Goal: Task Accomplishment & Management: Manage account settings

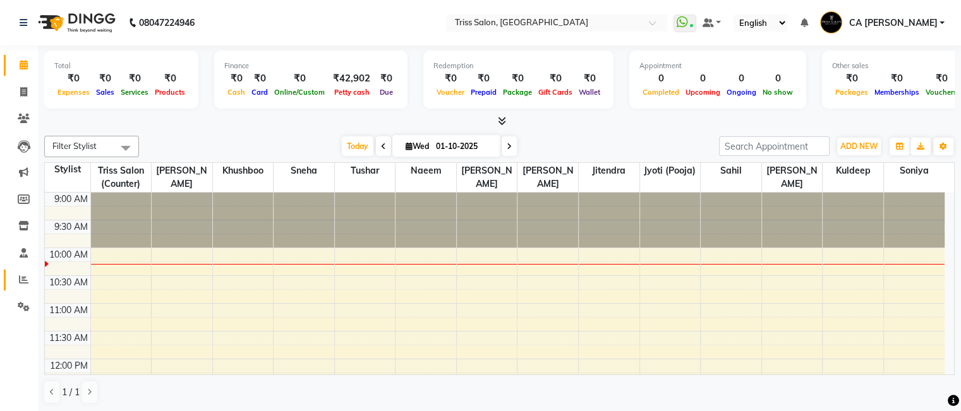
click at [19, 278] on icon at bounding box center [23, 279] width 9 height 9
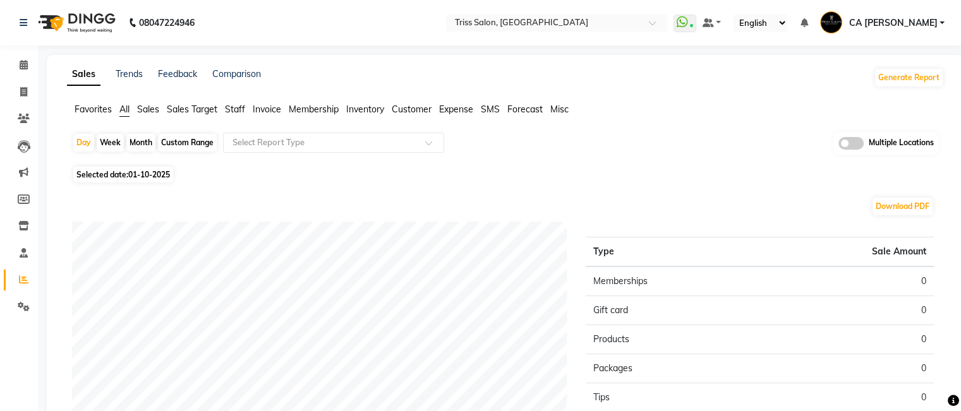
click at [157, 113] on span "Sales" at bounding box center [148, 109] width 22 height 11
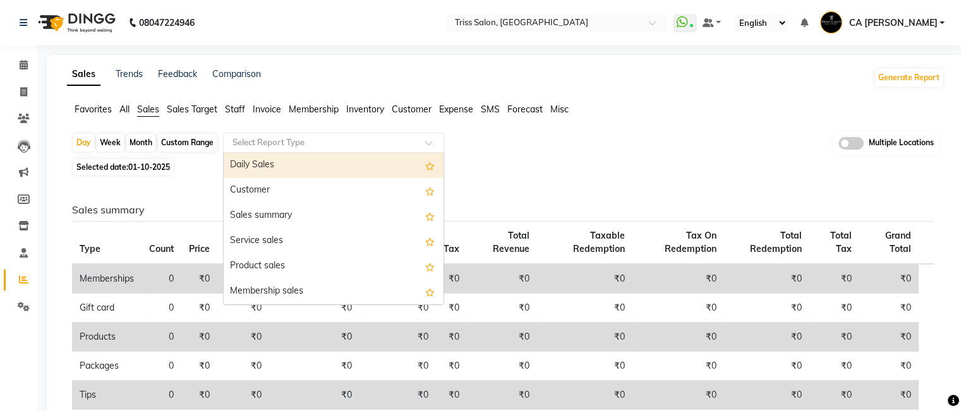
click at [368, 152] on ng-select "Select Report Type Daily Sales Customer Sales summary Service sales Product sal…" at bounding box center [333, 143] width 221 height 20
click at [373, 164] on div "Daily Sales" at bounding box center [334, 165] width 220 height 25
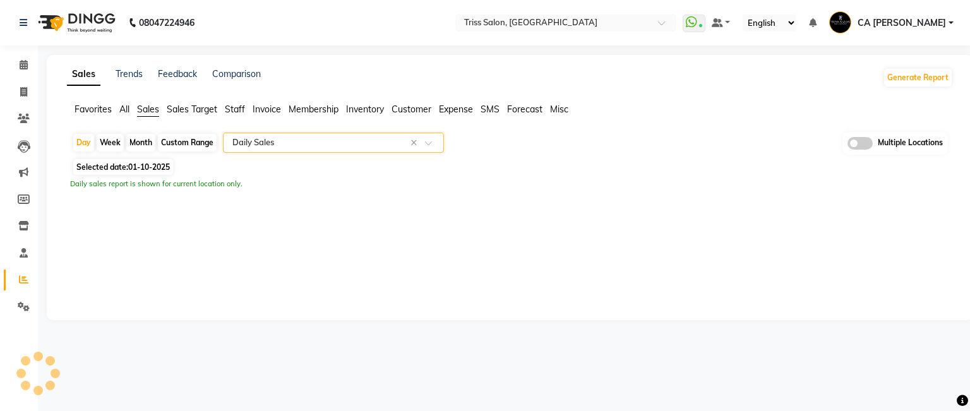
select select "full_report"
select select "csv"
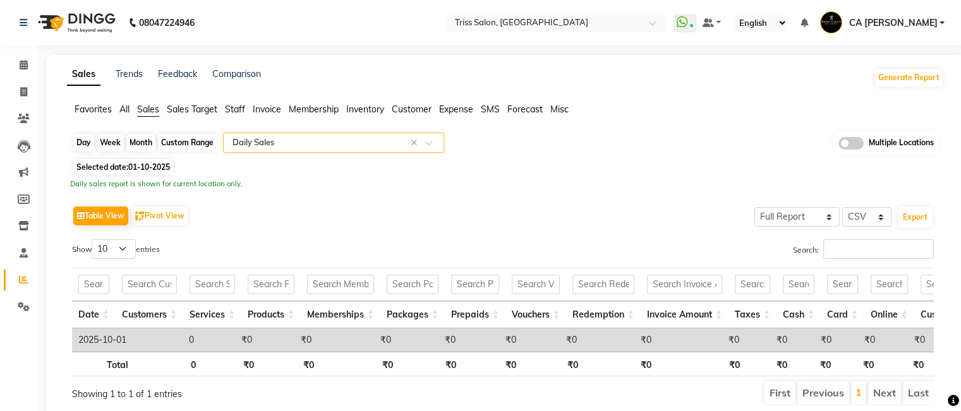
click at [82, 147] on div "Day" at bounding box center [83, 143] width 21 height 18
select select "10"
select select "2025"
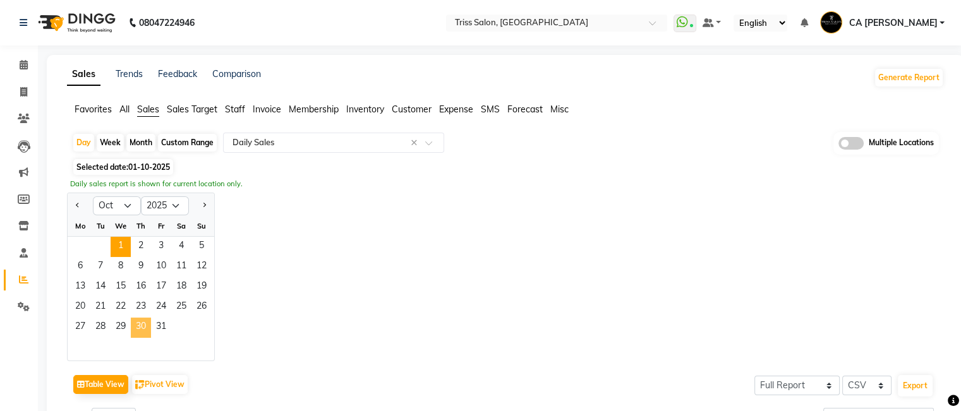
click at [148, 330] on span "30" at bounding box center [141, 328] width 20 height 20
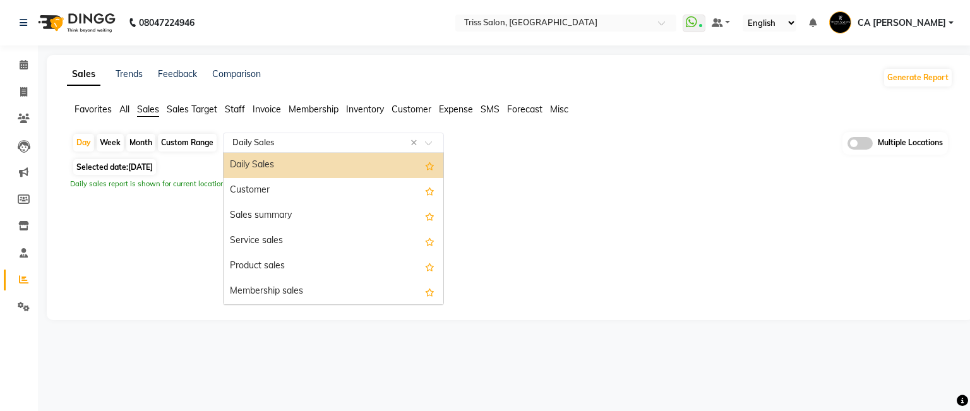
click at [339, 141] on input "text" at bounding box center [321, 142] width 182 height 13
click at [279, 164] on div "Daily Sales" at bounding box center [334, 165] width 220 height 25
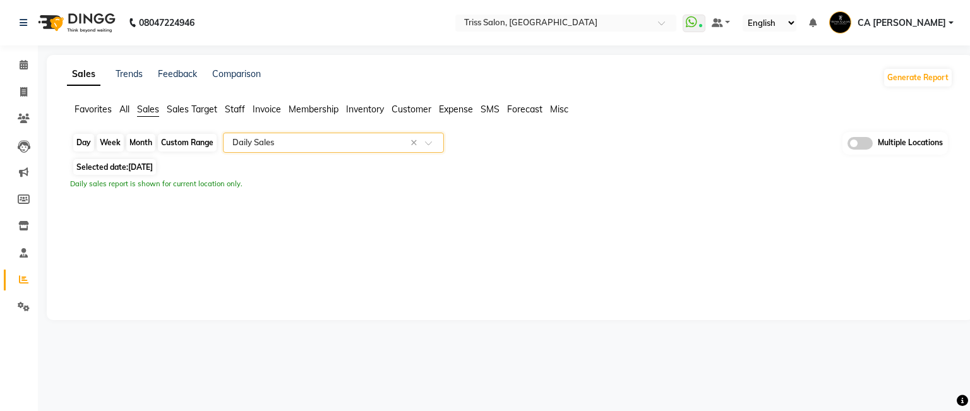
click at [87, 148] on div "Day" at bounding box center [83, 143] width 21 height 18
select select "10"
select select "2025"
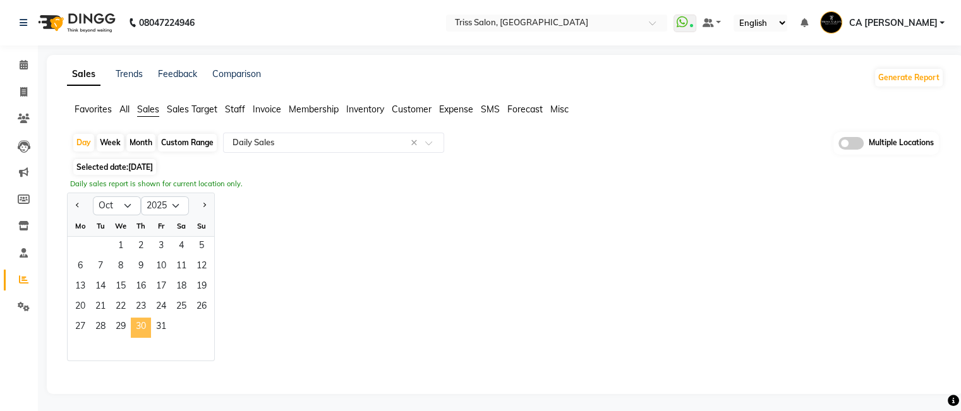
click at [138, 328] on span "30" at bounding box center [141, 328] width 20 height 20
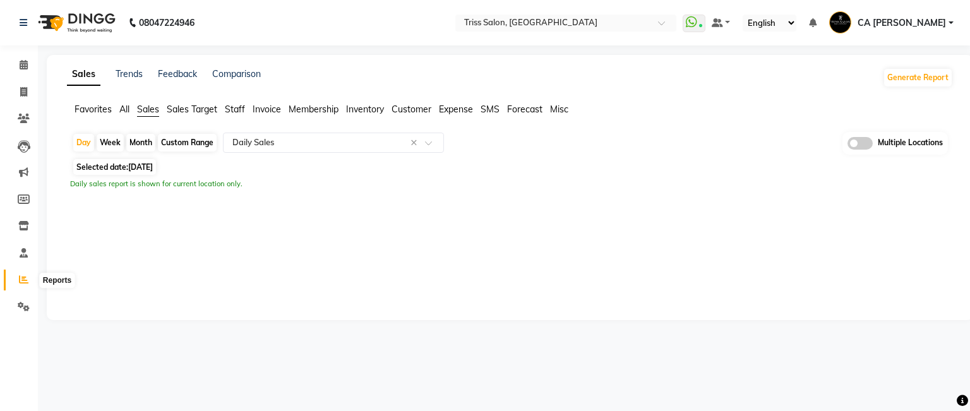
click at [21, 280] on icon at bounding box center [23, 279] width 9 height 9
click at [25, 285] on span at bounding box center [24, 280] width 22 height 15
click at [23, 276] on icon at bounding box center [23, 279] width 9 height 9
click at [80, 147] on div "Day" at bounding box center [83, 143] width 21 height 18
select select "10"
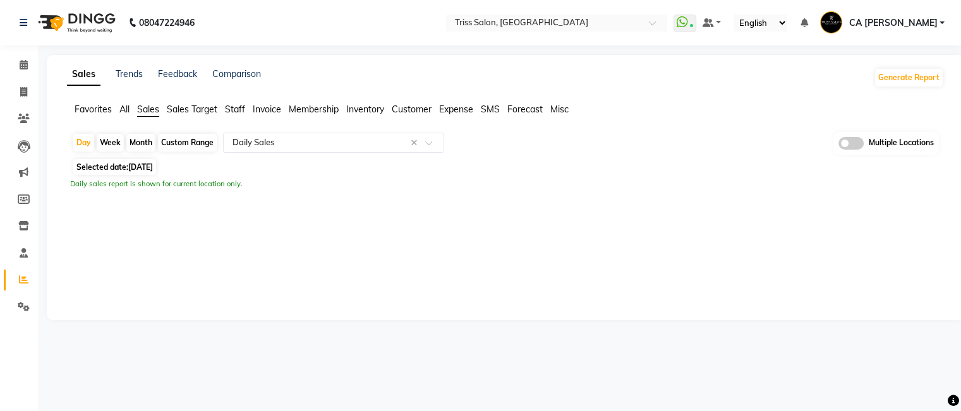
select select "2025"
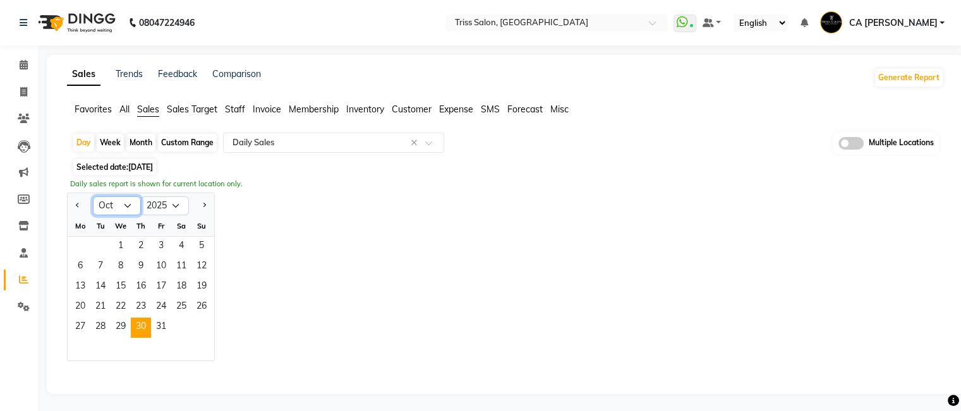
click at [124, 207] on select "Jan Feb Mar Apr May Jun [DATE] Aug Sep Oct Nov Dec" at bounding box center [117, 205] width 48 height 19
select select "9"
click at [93, 196] on select "Jan Feb Mar Apr May Jun [DATE] Aug Sep Oct Nov Dec" at bounding box center [117, 205] width 48 height 19
click at [79, 322] on span "29" at bounding box center [80, 328] width 20 height 20
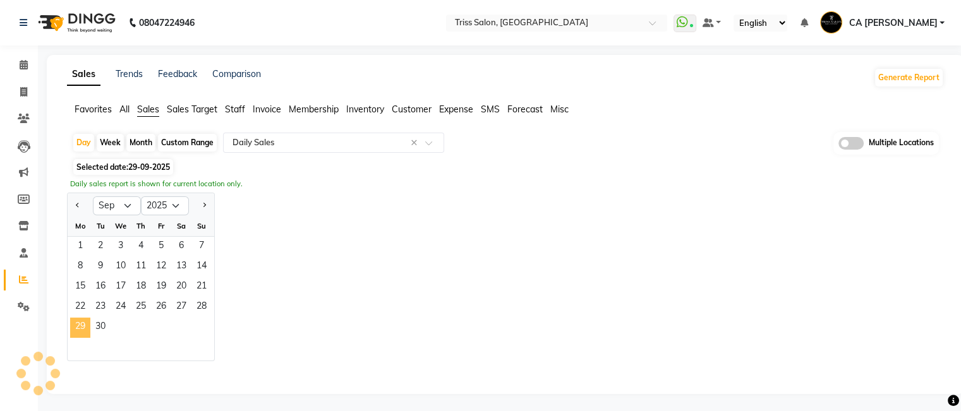
select select "full_report"
select select "csv"
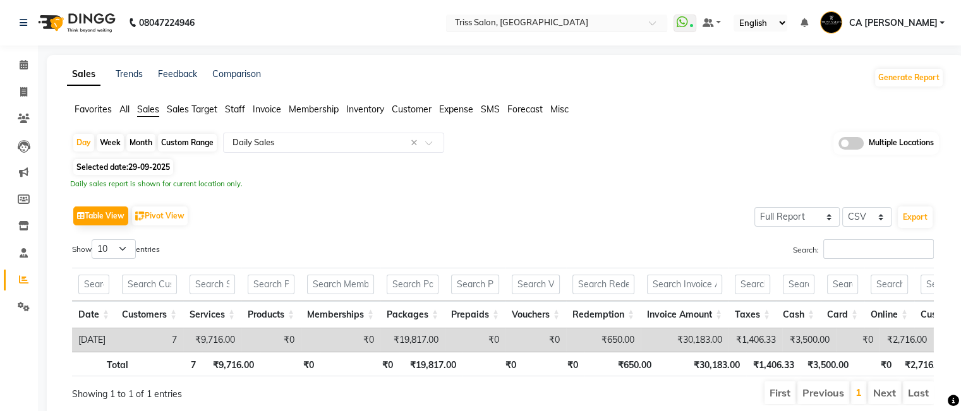
click at [572, 21] on input "text" at bounding box center [543, 24] width 183 height 13
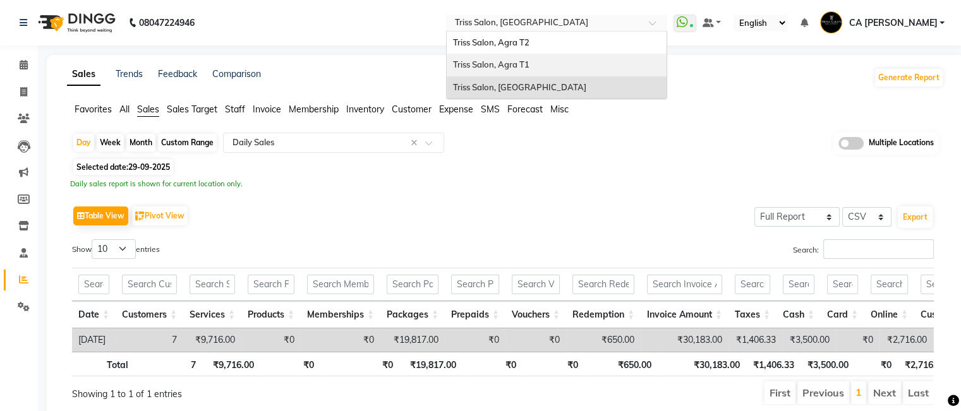
click at [587, 63] on div "Triss Salon, Agra T1" at bounding box center [557, 65] width 220 height 23
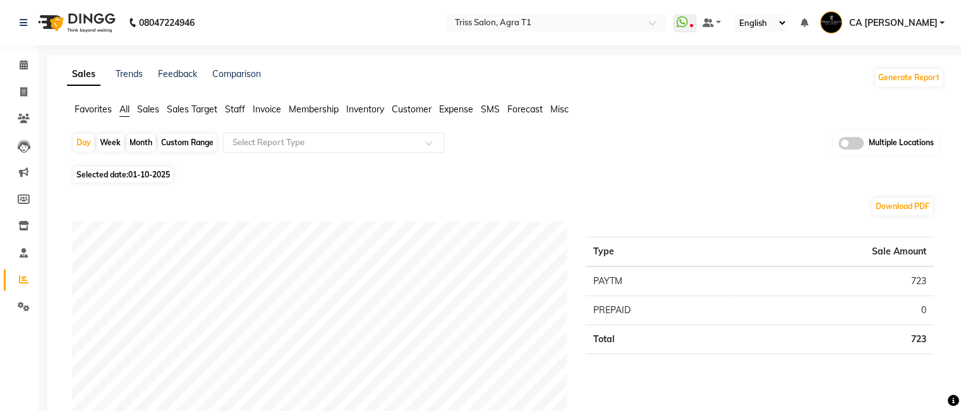
click at [160, 108] on ul "Favorites All Sales Sales Target Staff Invoice Membership Inventory Customer Ex…" at bounding box center [505, 110] width 877 height 14
click at [153, 110] on span "Sales" at bounding box center [148, 109] width 22 height 11
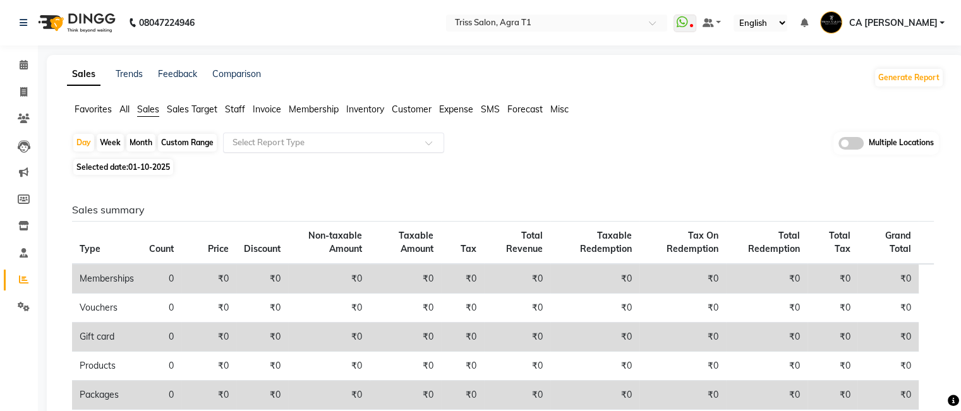
click at [289, 141] on input "text" at bounding box center [321, 142] width 182 height 13
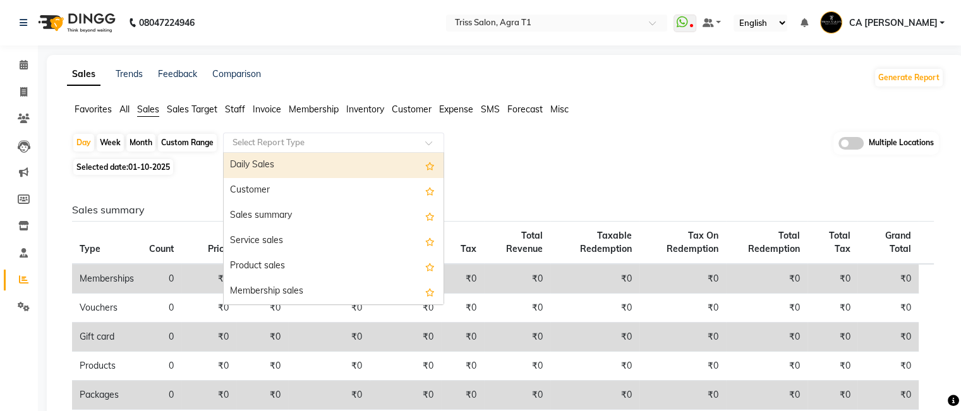
click at [291, 161] on div "Daily Sales" at bounding box center [334, 165] width 220 height 25
select select "full_report"
select select "csv"
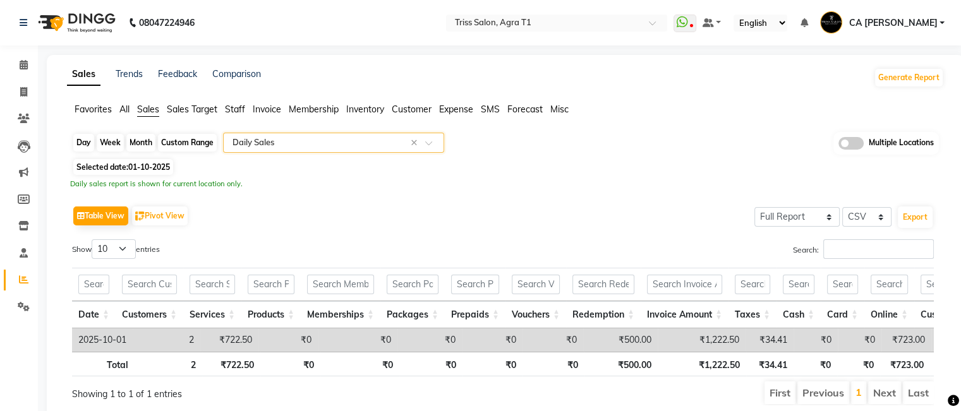
click at [83, 138] on div "Day" at bounding box center [83, 143] width 21 height 18
select select "10"
select select "2025"
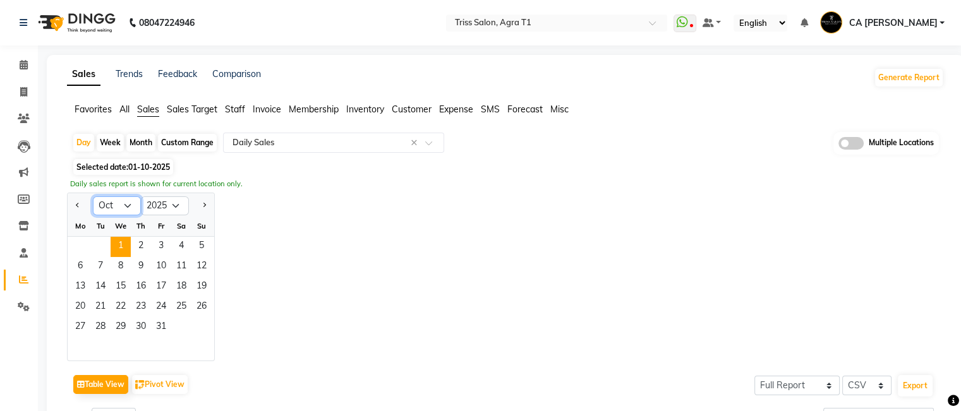
click at [130, 205] on select "Jan Feb Mar Apr May Jun [DATE] Aug Sep Oct Nov Dec" at bounding box center [117, 205] width 48 height 19
select select "9"
click at [93, 196] on select "Jan Feb Mar Apr May Jun [DATE] Aug Sep Oct Nov Dec" at bounding box center [117, 205] width 48 height 19
click at [76, 323] on span "29" at bounding box center [80, 328] width 20 height 20
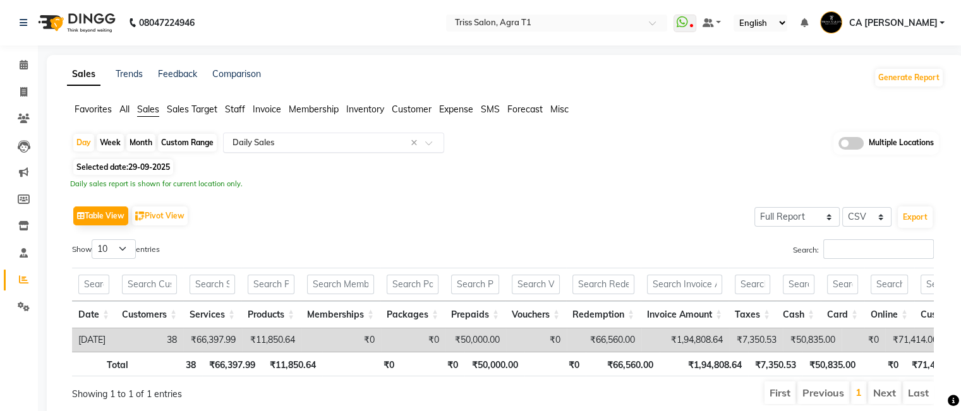
click at [431, 140] on span at bounding box center [433, 146] width 16 height 13
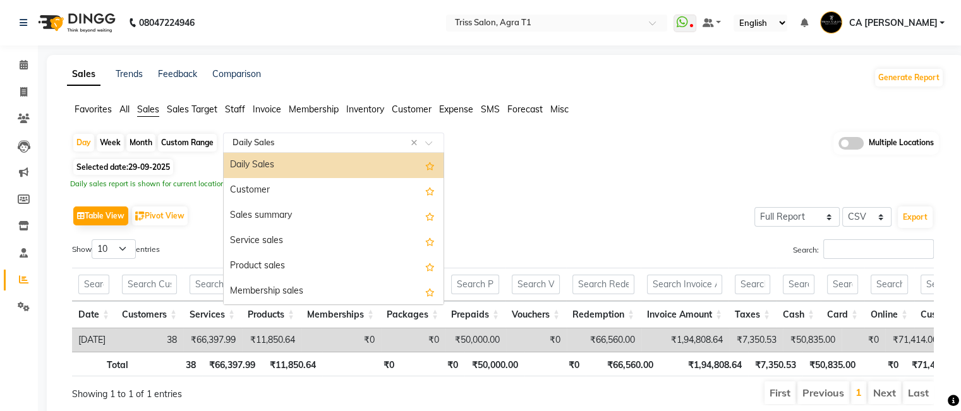
click at [328, 167] on div "Daily Sales" at bounding box center [334, 165] width 220 height 25
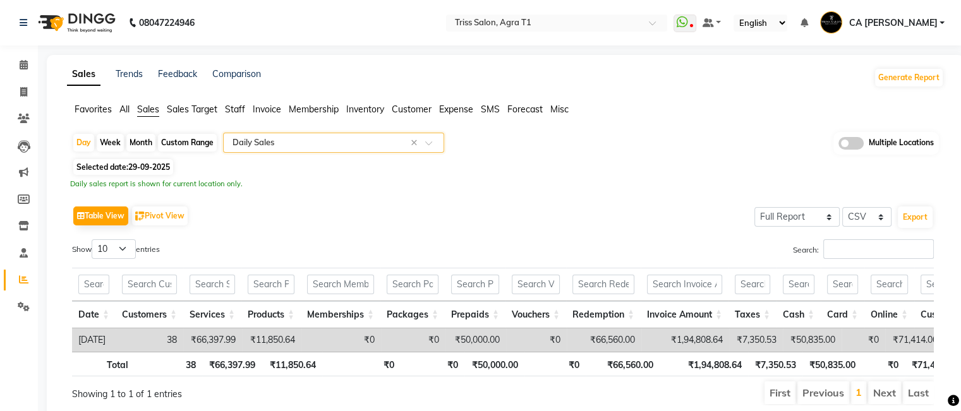
click at [328, 167] on div "Selected date: [DATE]" at bounding box center [508, 166] width 872 height 13
click at [18, 90] on span at bounding box center [24, 92] width 22 height 15
select select "service"
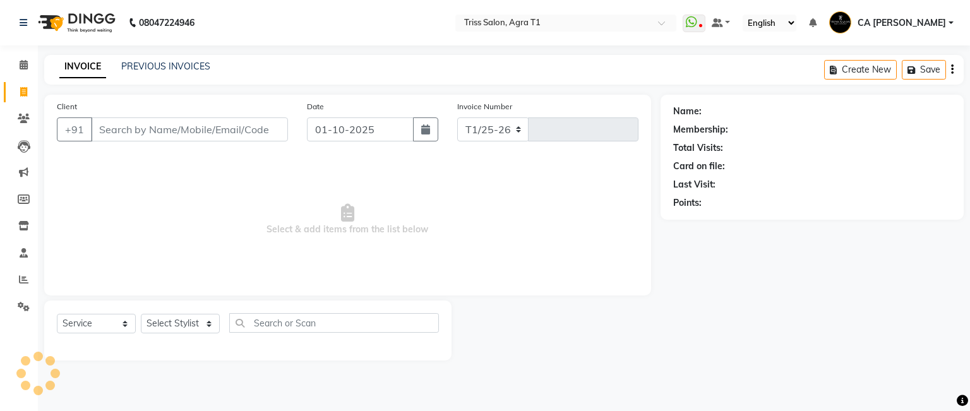
select select "4300"
type input "7751"
click at [159, 65] on link "PREVIOUS INVOICES" at bounding box center [165, 66] width 89 height 11
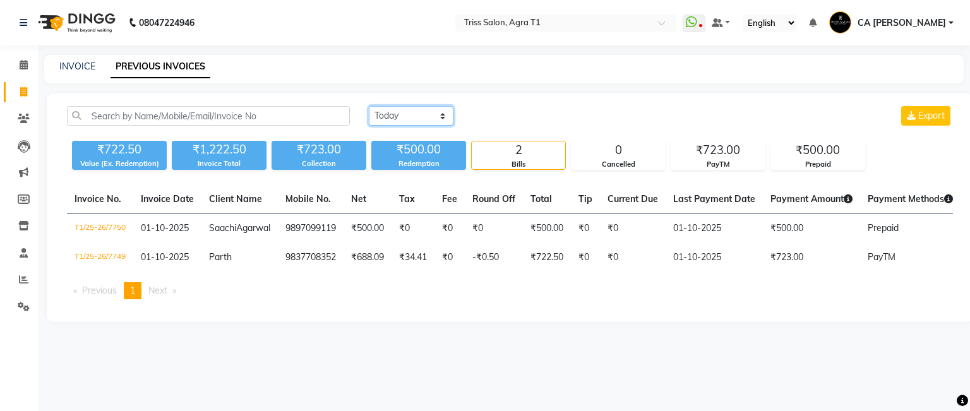
click at [430, 111] on select "[DATE] [DATE] Custom Range" at bounding box center [411, 116] width 85 height 20
click at [369, 106] on select "[DATE] [DATE] Custom Range" at bounding box center [411, 116] width 85 height 20
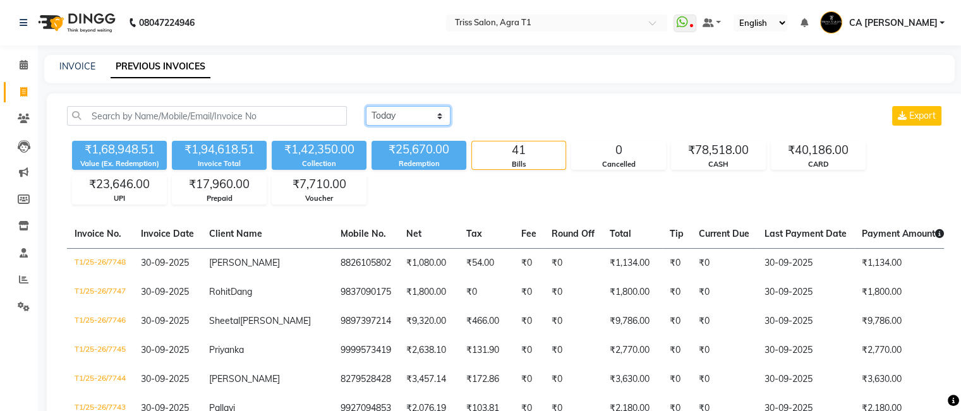
click at [443, 107] on select "[DATE] [DATE] Custom Range" at bounding box center [408, 116] width 85 height 20
select select "range"
click at [366, 106] on select "[DATE] [DATE] Custom Range" at bounding box center [408, 116] width 85 height 20
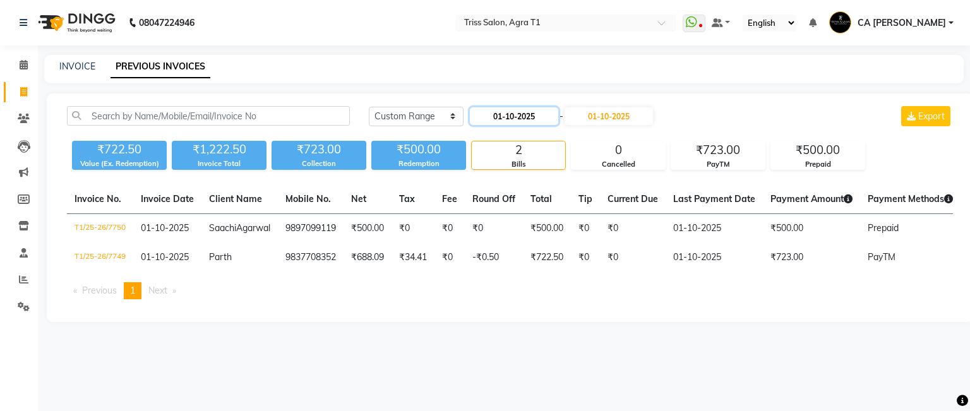
click at [537, 107] on input "01-10-2025" at bounding box center [514, 116] width 88 height 18
select select "10"
select select "2025"
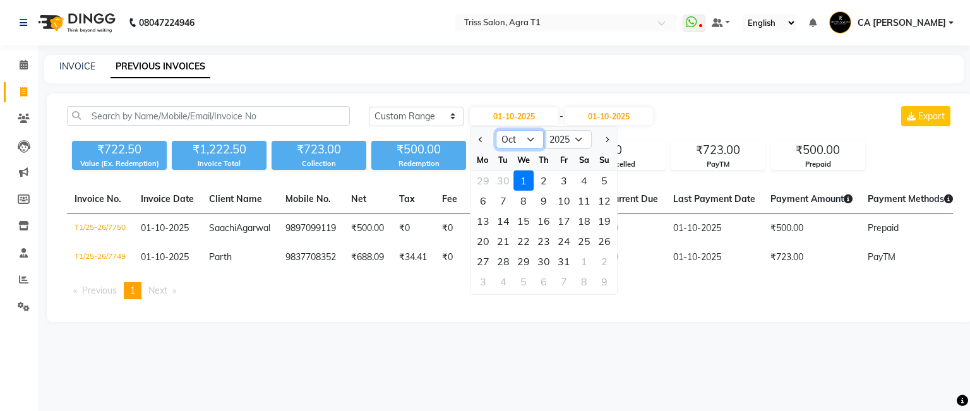
click at [511, 135] on select "Jan Feb Mar Apr May Jun [DATE] Aug Sep Oct Nov Dec" at bounding box center [520, 139] width 48 height 19
select select "9"
click at [496, 130] on select "Jan Feb Mar Apr May Jun [DATE] Aug Sep Oct Nov Dec" at bounding box center [520, 139] width 48 height 19
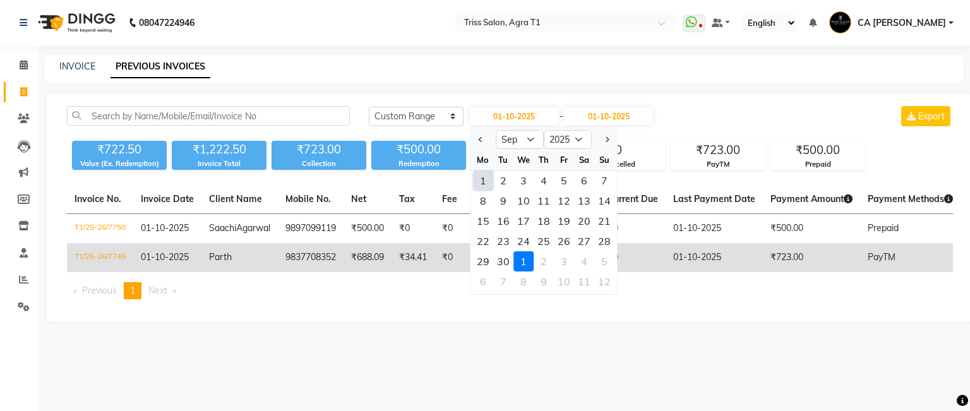
click at [481, 262] on div "29" at bounding box center [483, 261] width 20 height 20
type input "29-09-2025"
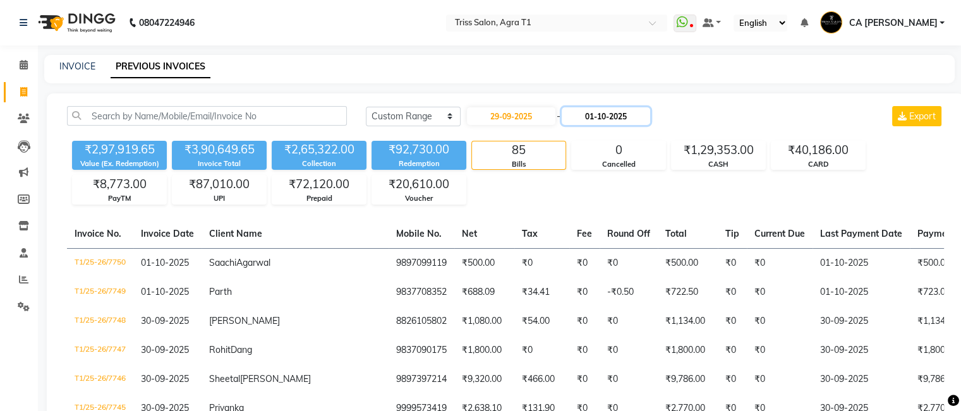
click at [609, 118] on input "01-10-2025" at bounding box center [606, 116] width 88 height 18
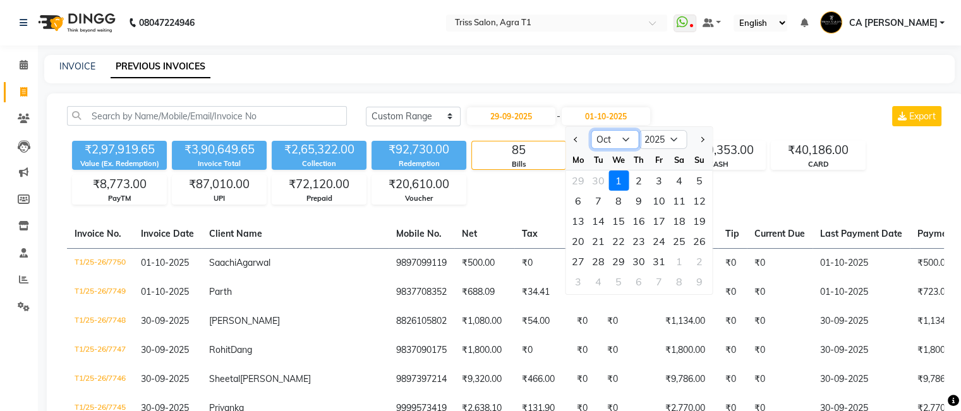
click at [624, 142] on select "Sep Oct Nov Dec" at bounding box center [615, 139] width 48 height 19
select select "9"
click at [591, 130] on select "Sep Oct Nov Dec" at bounding box center [615, 139] width 48 height 19
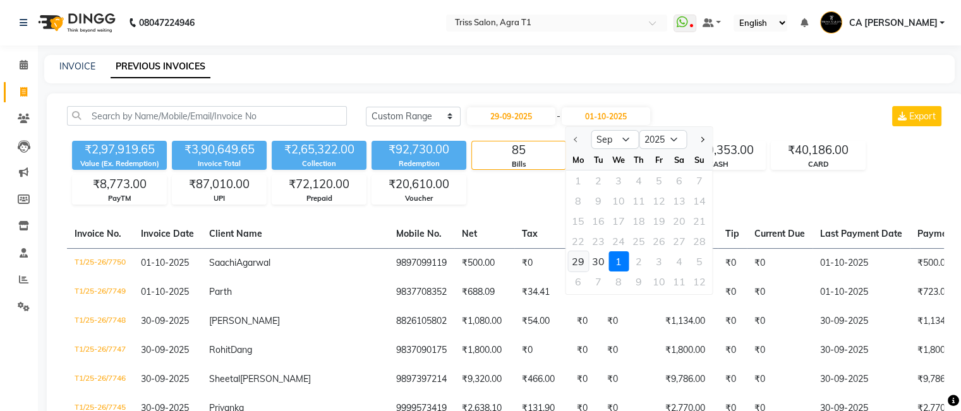
click at [577, 260] on div "29" at bounding box center [578, 261] width 20 height 20
type input "29-09-2025"
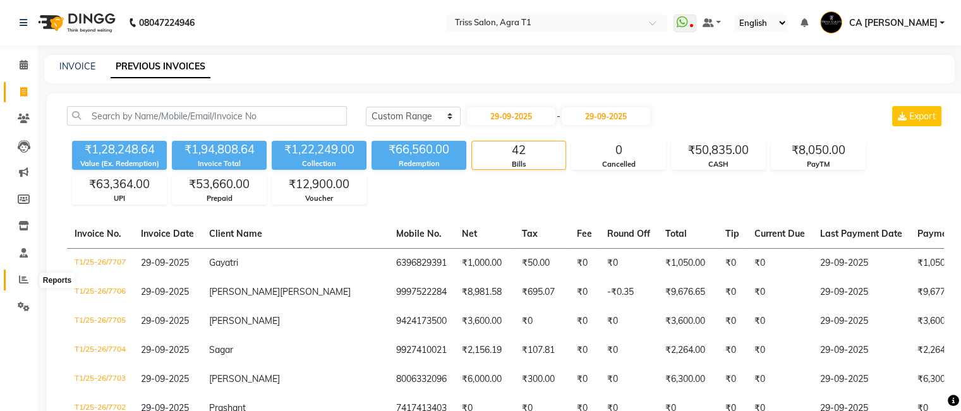
click at [25, 277] on icon at bounding box center [23, 279] width 9 height 9
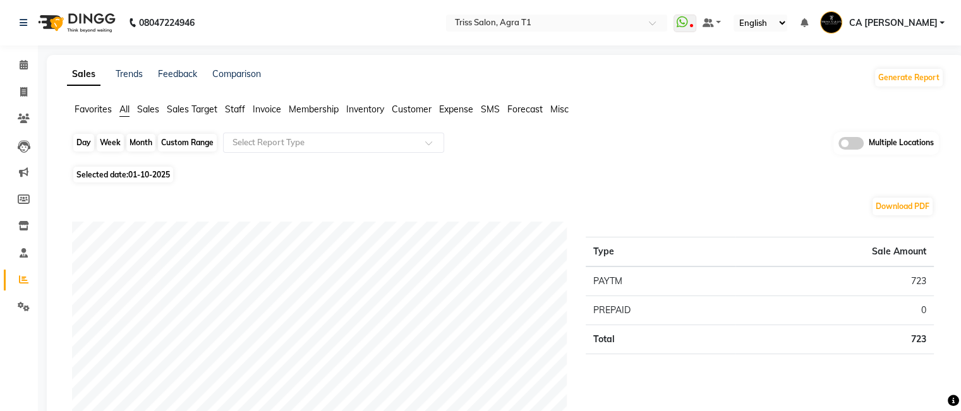
click at [82, 138] on div "Day" at bounding box center [83, 143] width 21 height 18
select select "10"
select select "2025"
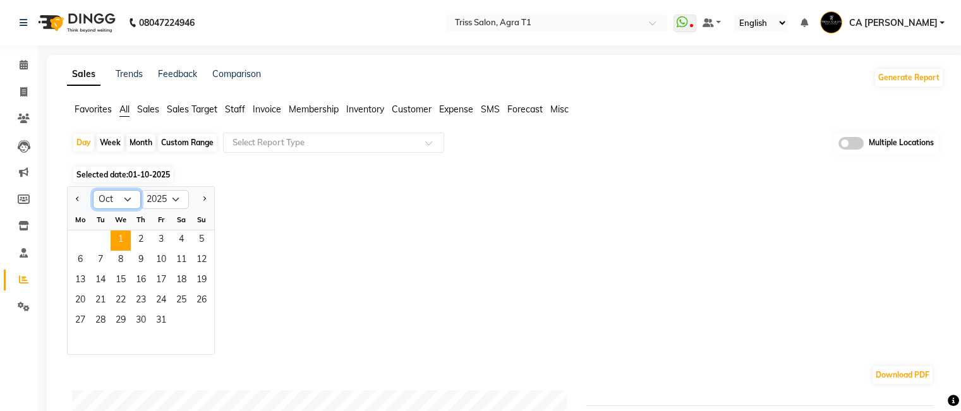
click at [114, 195] on select "Jan Feb Mar Apr May Jun [DATE] Aug Sep Oct Nov Dec" at bounding box center [117, 199] width 48 height 19
select select "9"
click at [93, 190] on select "Jan Feb Mar Apr May Jun [DATE] Aug Sep Oct Nov Dec" at bounding box center [117, 199] width 48 height 19
click at [99, 320] on span "30" at bounding box center [100, 321] width 20 height 20
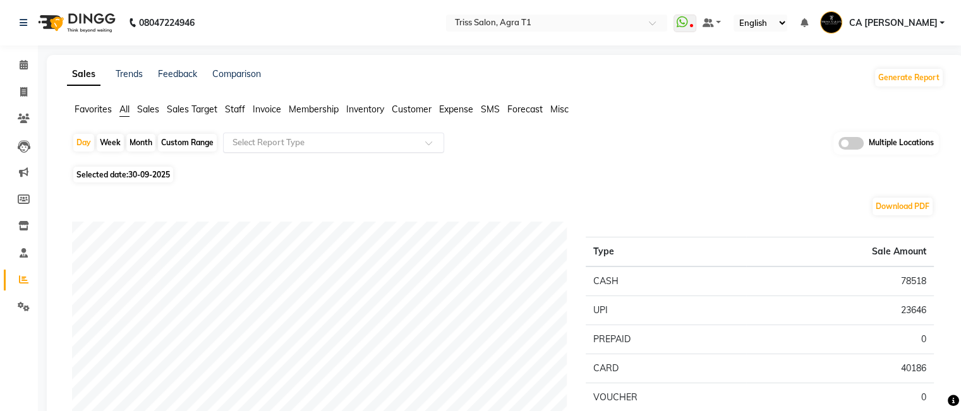
click at [296, 143] on input "text" at bounding box center [321, 142] width 182 height 13
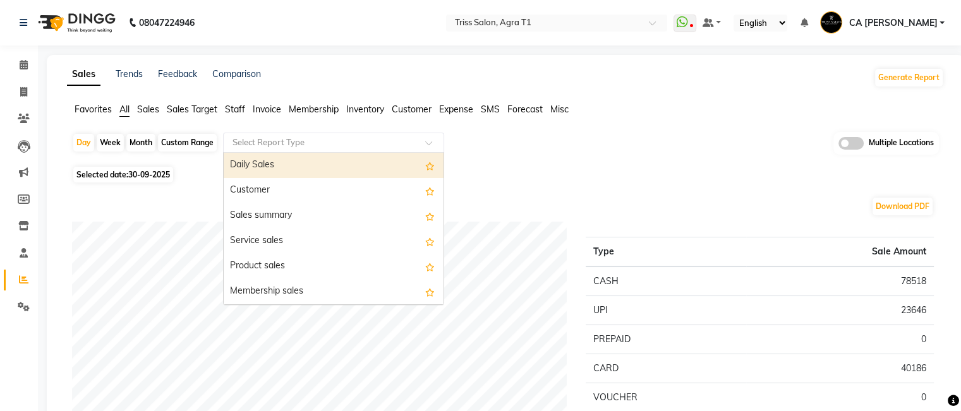
click at [296, 171] on div "Daily Sales" at bounding box center [334, 165] width 220 height 25
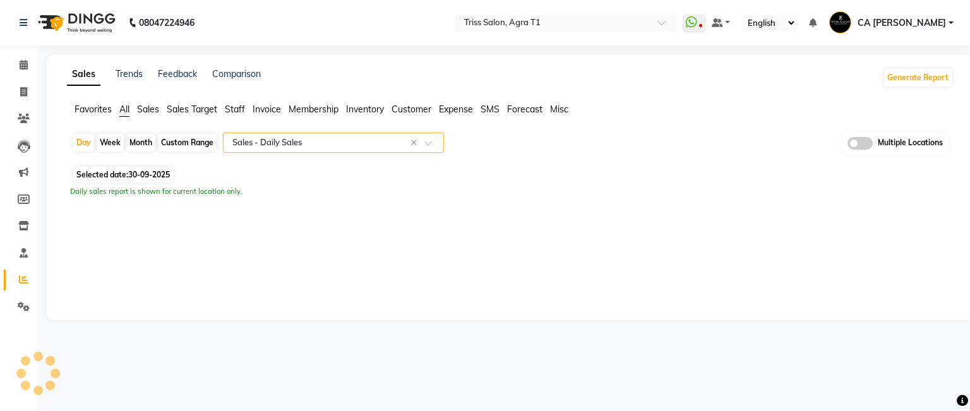
select select "full_report"
select select "csv"
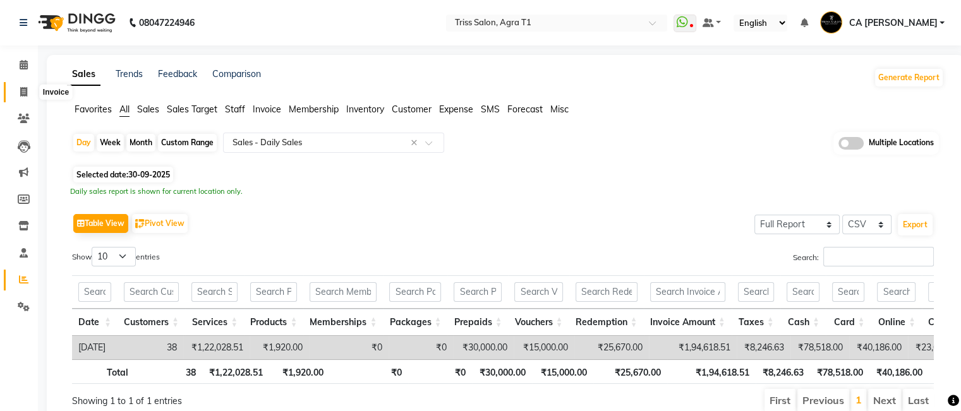
click at [20, 92] on icon at bounding box center [23, 91] width 7 height 9
select select "service"
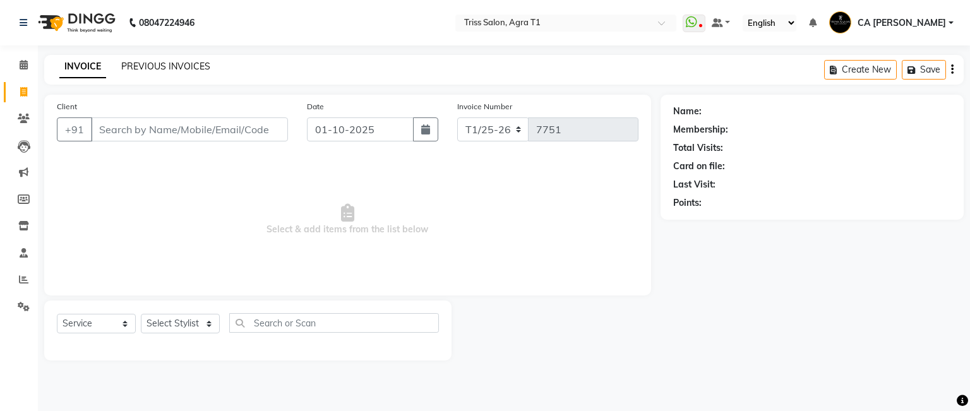
click at [185, 64] on link "PREVIOUS INVOICES" at bounding box center [165, 66] width 89 height 11
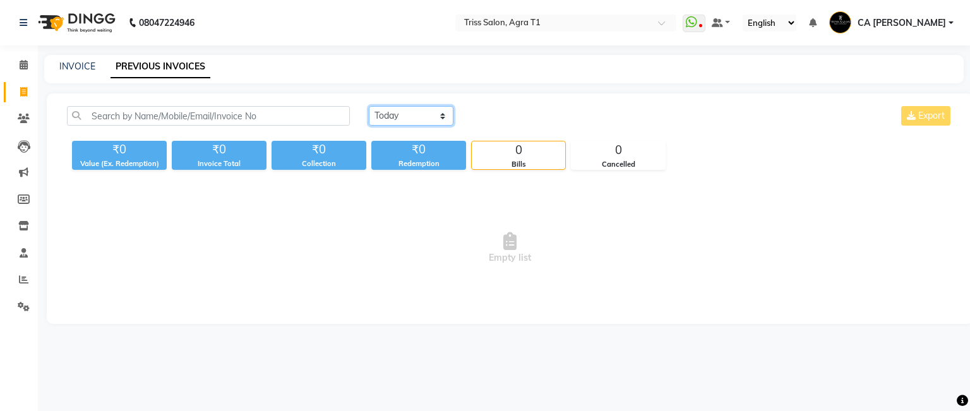
click at [442, 116] on select "[DATE] [DATE] Custom Range" at bounding box center [411, 116] width 85 height 20
select select "range"
click at [369, 106] on select "[DATE] [DATE] Custom Range" at bounding box center [411, 116] width 85 height 20
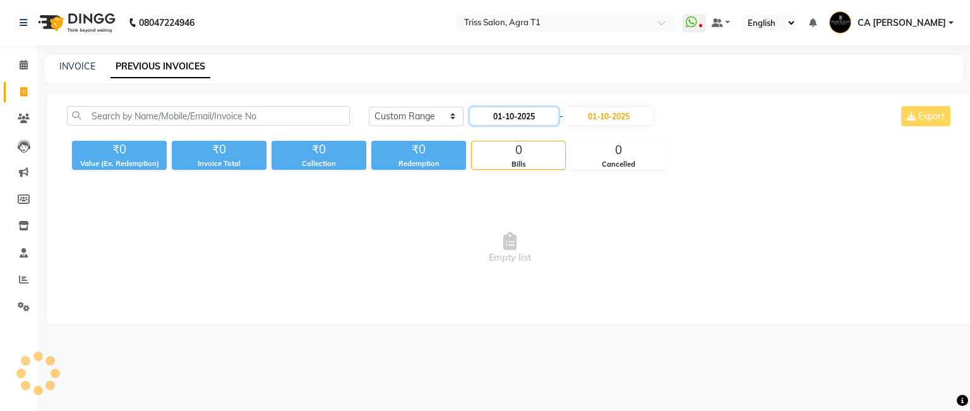
click at [516, 116] on input "01-10-2025" at bounding box center [514, 116] width 88 height 18
select select "10"
select select "2025"
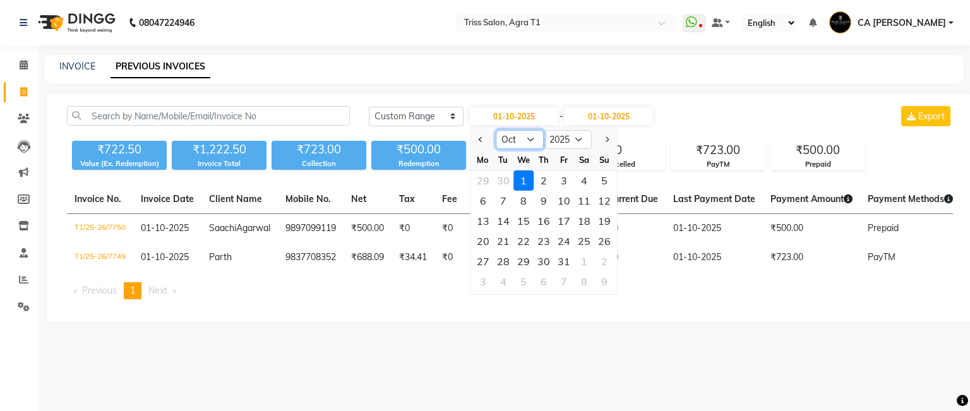
click at [519, 140] on select "Jan Feb Mar Apr May Jun [DATE] Aug Sep Oct Nov Dec" at bounding box center [520, 139] width 48 height 19
select select "9"
click at [496, 130] on select "Jan Feb Mar Apr May Jun [DATE] Aug Sep Oct Nov Dec" at bounding box center [520, 139] width 48 height 19
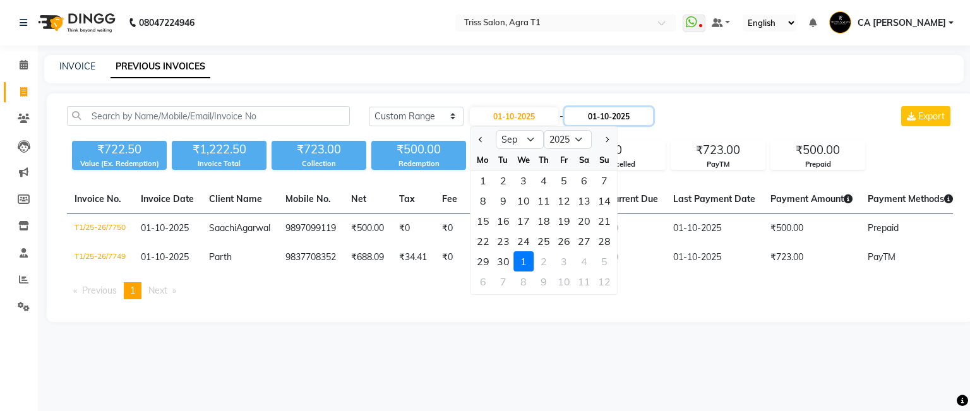
click at [609, 123] on input "01-10-2025" at bounding box center [609, 116] width 88 height 18
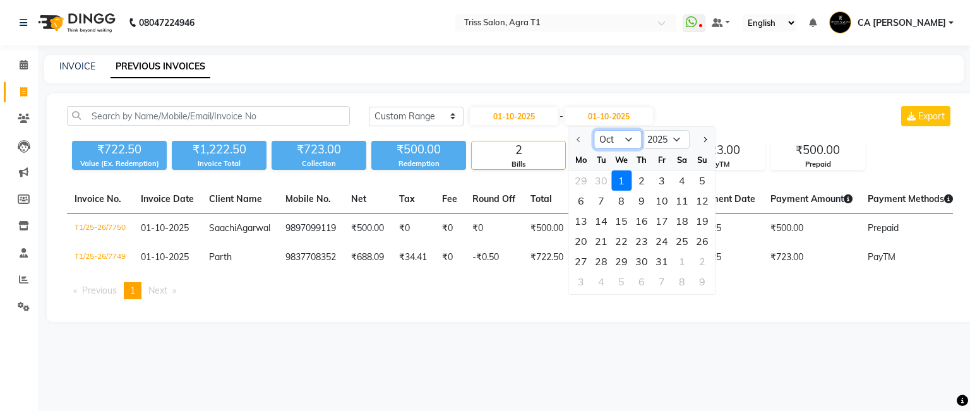
click at [618, 151] on ngb-datepicker "Oct Nov [DATE] 2026 2027 2028 2029 2030 2031 2032 2033 2034 2035 Mo Tu We Th Fr…" at bounding box center [642, 210] width 148 height 169
click at [630, 141] on select "Oct Nov Dec" at bounding box center [618, 139] width 48 height 19
click at [629, 140] on select "Oct Nov Dec" at bounding box center [618, 139] width 48 height 19
click at [635, 138] on select "Oct Nov Dec" at bounding box center [618, 139] width 48 height 19
click at [625, 138] on select "Oct Nov Dec" at bounding box center [618, 139] width 48 height 19
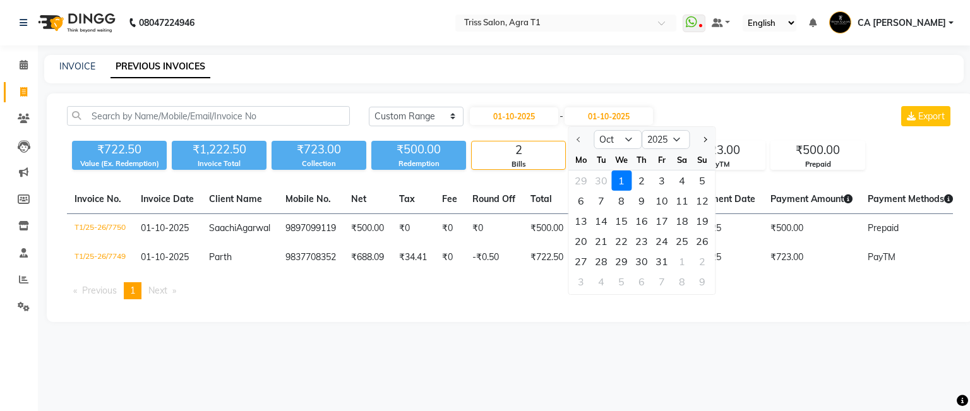
click at [584, 181] on div "29 30 1 2 3 4 5" at bounding box center [641, 181] width 147 height 20
click at [583, 180] on div "29 30 1 2 3 4 5" at bounding box center [641, 181] width 147 height 20
click at [632, 144] on select "Oct Nov Dec" at bounding box center [618, 139] width 48 height 19
click at [514, 117] on input "01-10-2025" at bounding box center [514, 116] width 88 height 18
select select "10"
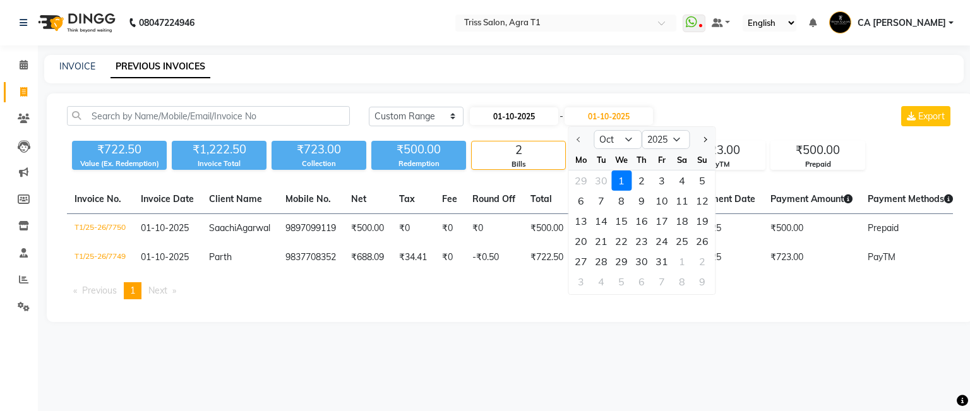
select select "2025"
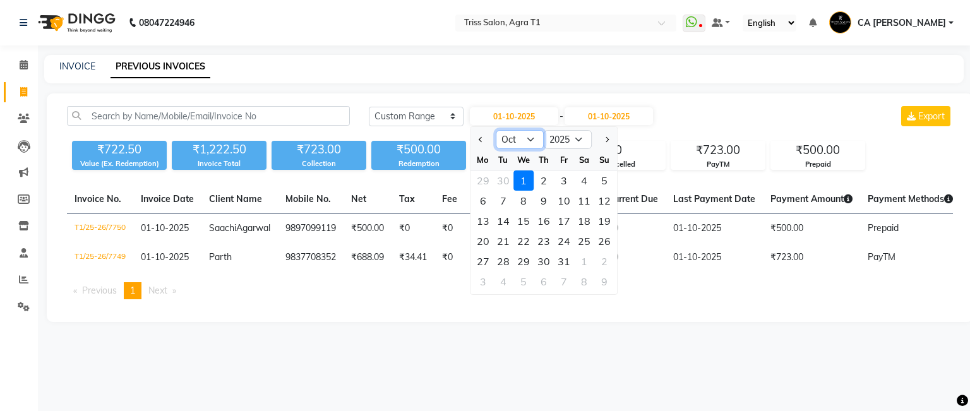
click at [535, 138] on select "Jan Feb Mar Apr May Jun [DATE] Aug Sep Oct Nov Dec" at bounding box center [520, 139] width 48 height 19
select select "9"
click at [496, 130] on select "Jan Feb Mar Apr May Jun [DATE] Aug Sep Oct Nov Dec" at bounding box center [520, 139] width 48 height 19
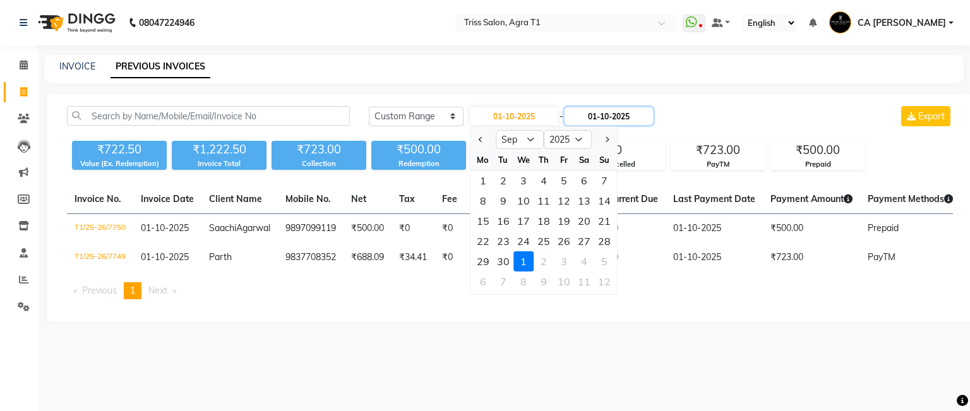
click at [608, 117] on input "01-10-2025" at bounding box center [609, 116] width 88 height 18
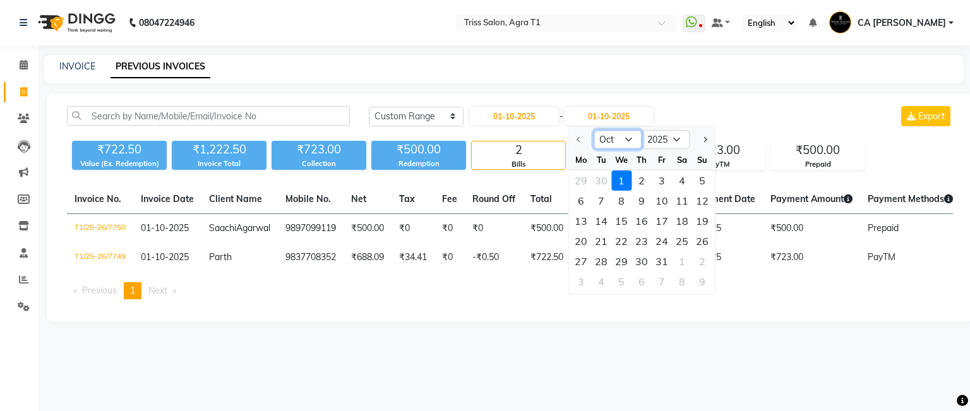
click at [628, 138] on select "Oct Nov Dec" at bounding box center [618, 139] width 48 height 19
click at [529, 117] on input "01-10-2025" at bounding box center [514, 116] width 88 height 18
select select "10"
select select "2025"
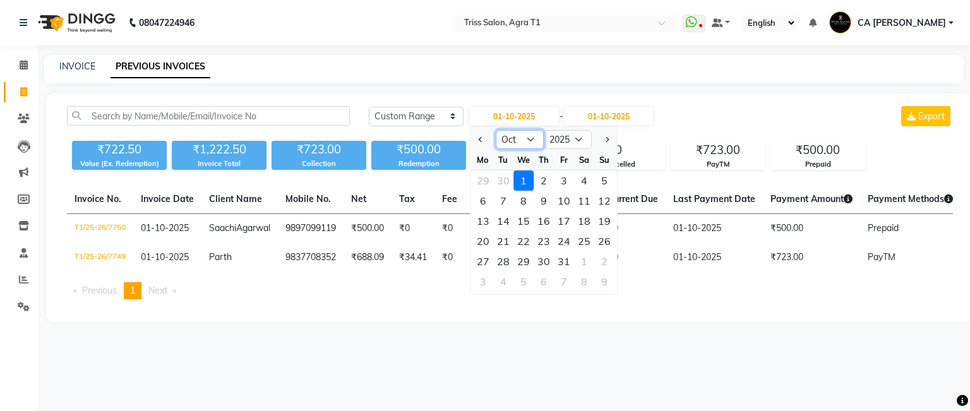
click at [518, 144] on select "Jan Feb Mar Apr May Jun [DATE] Aug Sep Oct Nov Dec" at bounding box center [520, 139] width 48 height 19
select select "9"
click at [496, 130] on select "Jan Feb Mar Apr May Jun [DATE] Aug Sep Oct Nov Dec" at bounding box center [520, 139] width 48 height 19
click at [509, 258] on div "30" at bounding box center [503, 261] width 20 height 20
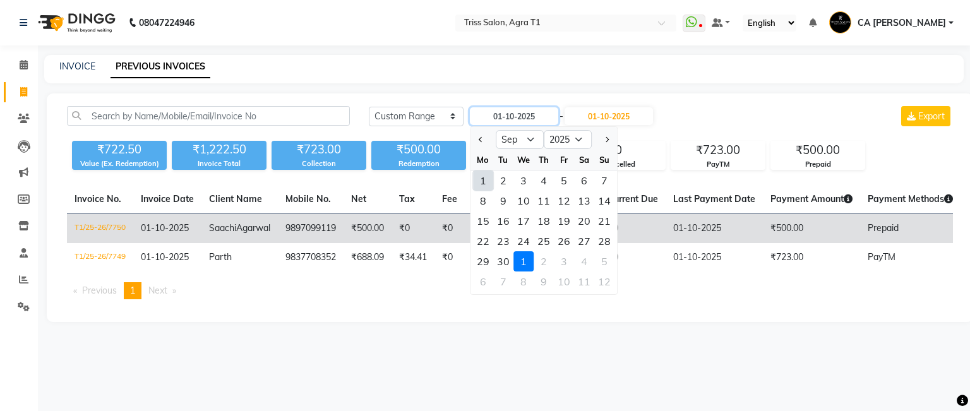
type input "30-09-2025"
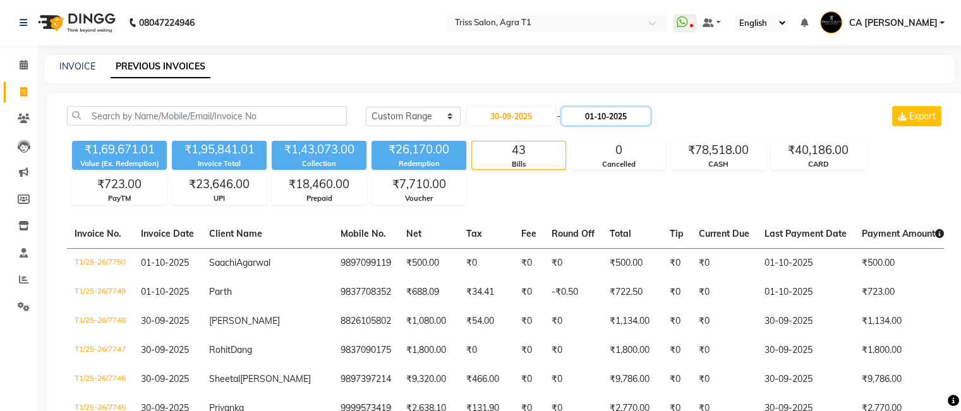
click at [603, 108] on input "01-10-2025" at bounding box center [606, 116] width 88 height 18
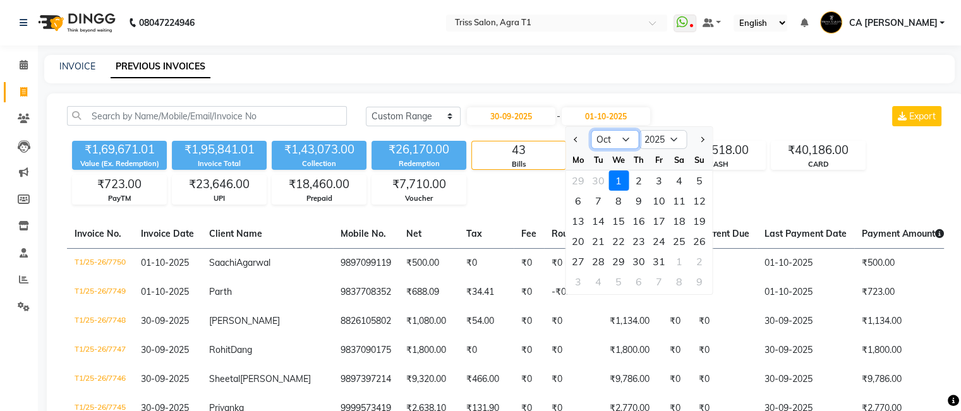
click at [609, 138] on select "Sep Oct Nov Dec" at bounding box center [615, 139] width 48 height 19
select select "9"
click at [591, 130] on select "Sep Oct Nov Dec" at bounding box center [615, 139] width 48 height 19
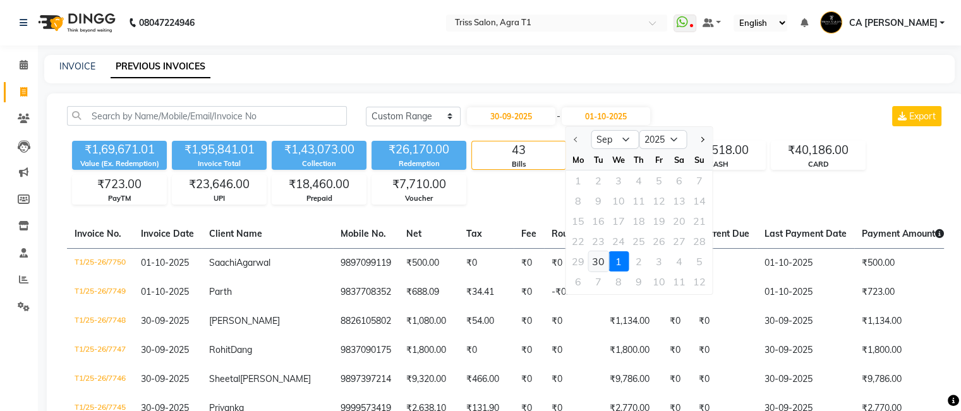
click at [595, 261] on div "30" at bounding box center [598, 261] width 20 height 20
type input "30-09-2025"
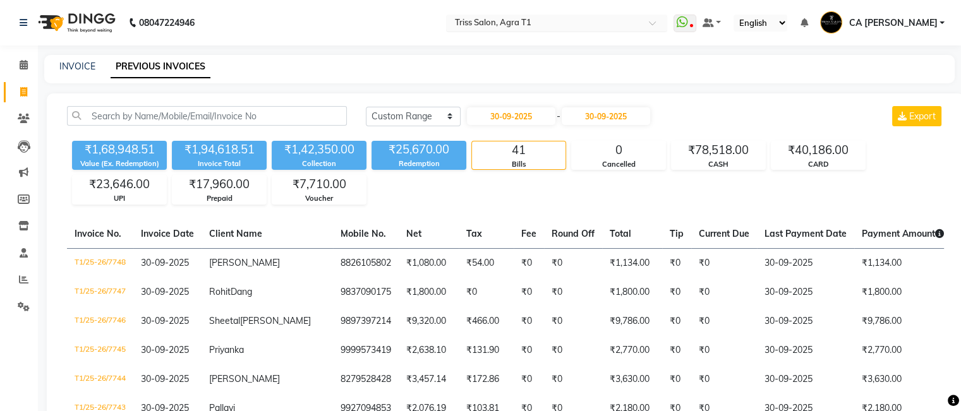
click at [565, 18] on input "text" at bounding box center [543, 24] width 183 height 13
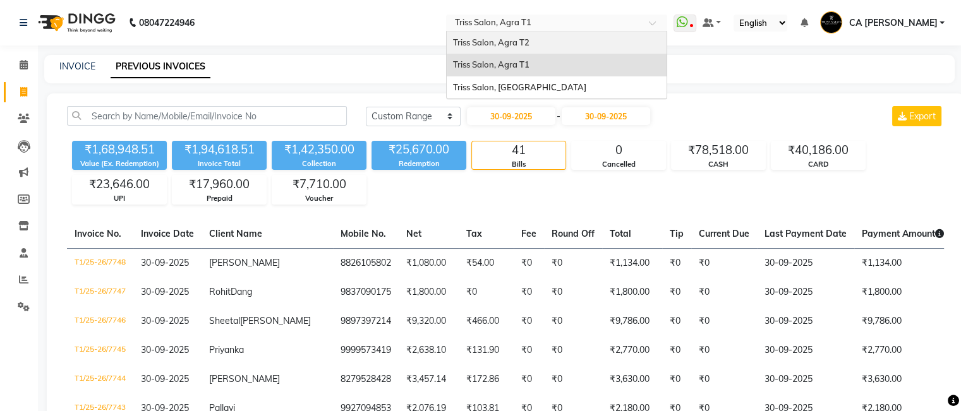
click at [542, 36] on div "Triss Salon, Agra T2" at bounding box center [557, 43] width 220 height 23
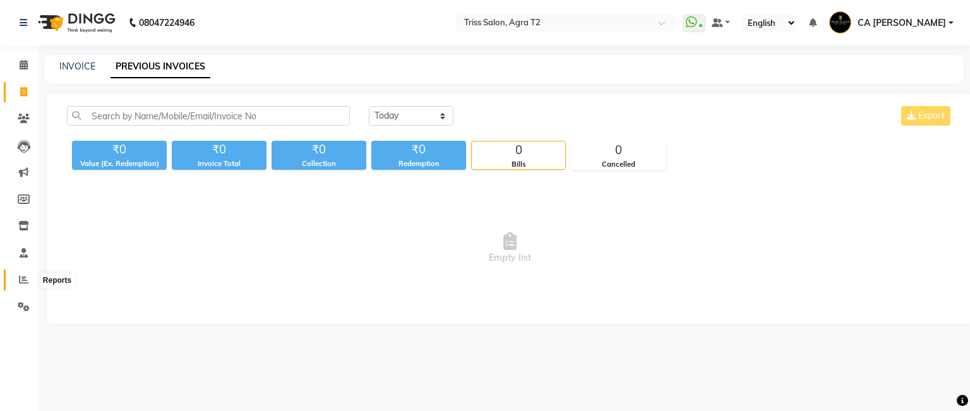
click at [20, 284] on icon at bounding box center [23, 279] width 9 height 9
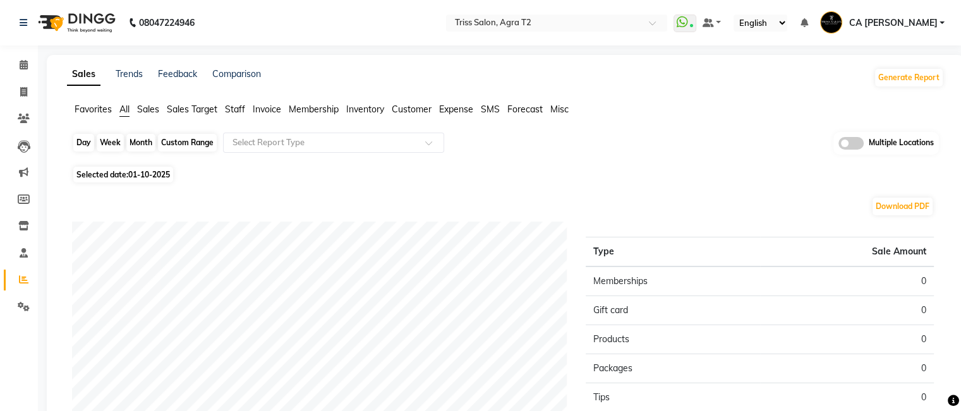
click at [83, 143] on div "Day" at bounding box center [83, 143] width 21 height 18
select select "10"
select select "2025"
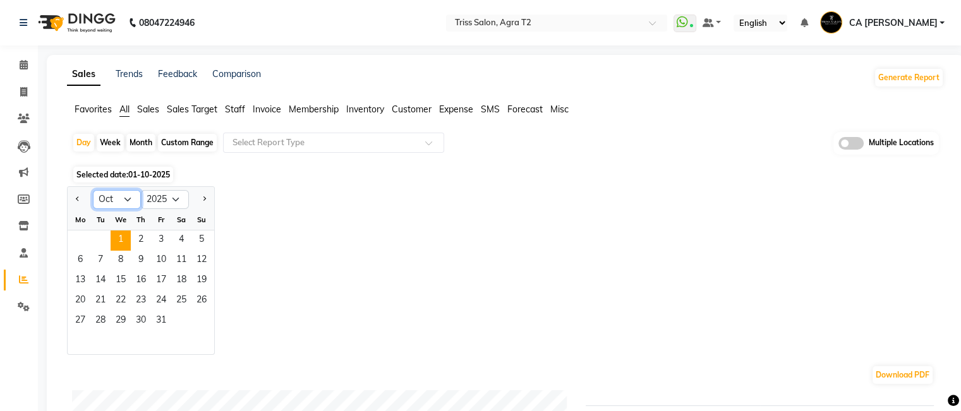
drag, startPoint x: 128, startPoint y: 193, endPoint x: 123, endPoint y: 181, distance: 12.4
click at [126, 195] on select "Jan Feb Mar Apr May Jun [DATE] Aug Sep Oct Nov Dec" at bounding box center [117, 199] width 48 height 19
select select "9"
click at [93, 190] on select "Jan Feb Mar Apr May Jun [DATE] Aug Sep Oct Nov Dec" at bounding box center [117, 199] width 48 height 19
click at [87, 318] on span "29" at bounding box center [80, 321] width 20 height 20
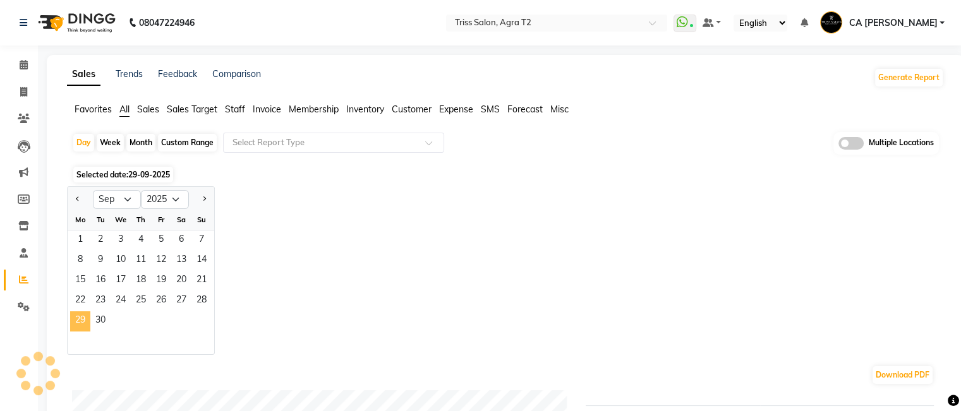
click at [83, 317] on span "29" at bounding box center [80, 321] width 20 height 20
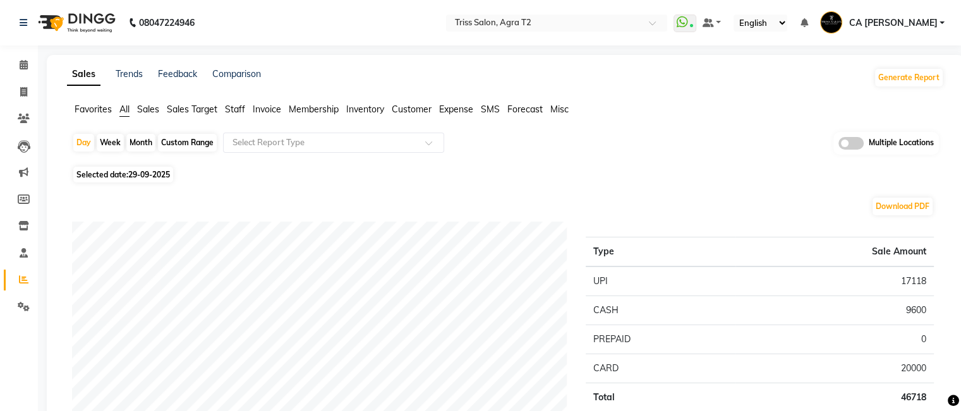
click at [149, 108] on span "Sales" at bounding box center [148, 109] width 22 height 11
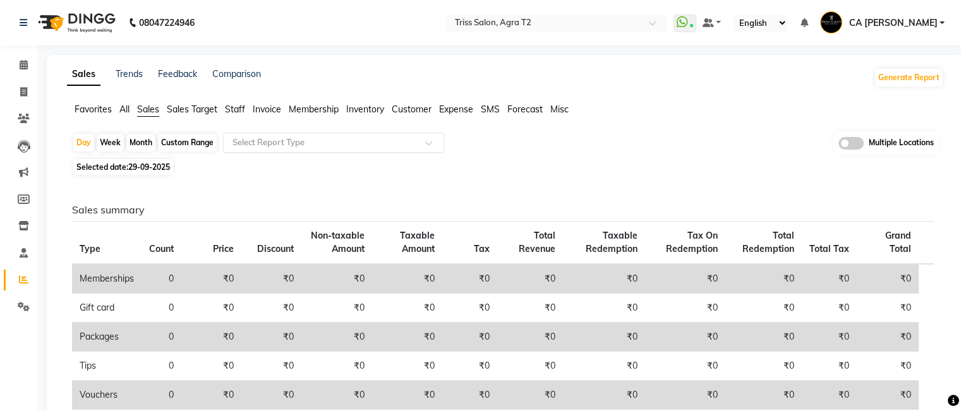
click at [282, 141] on input "text" at bounding box center [321, 142] width 182 height 13
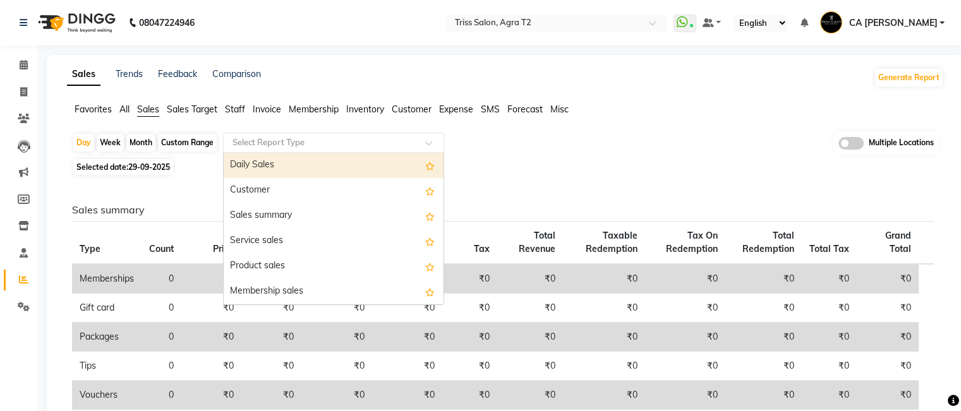
click at [286, 157] on div "Daily Sales" at bounding box center [334, 165] width 220 height 25
select select "full_report"
select select "csv"
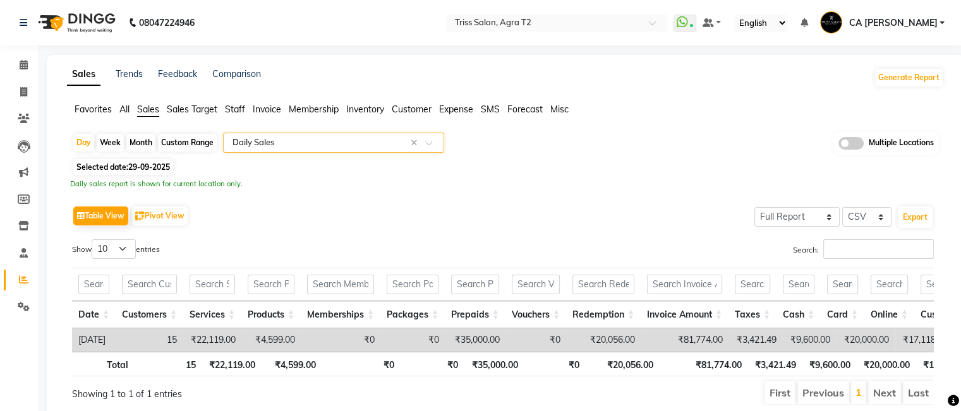
scroll to position [0, 25]
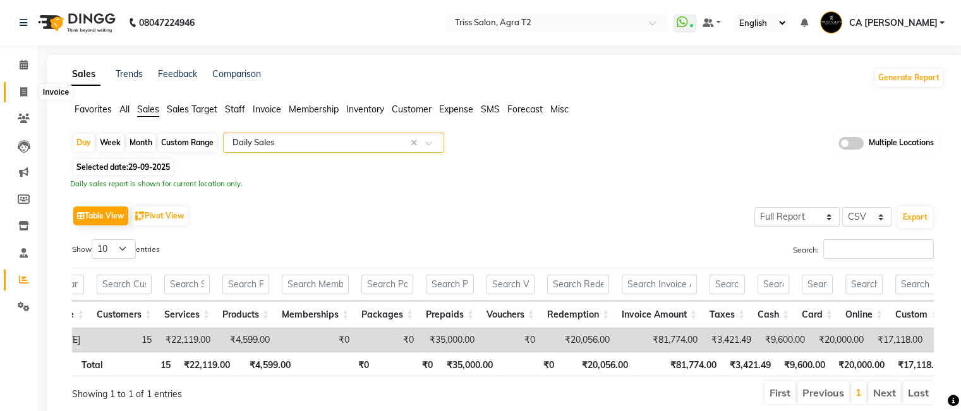
click at [23, 87] on icon at bounding box center [23, 91] width 7 height 9
select select "service"
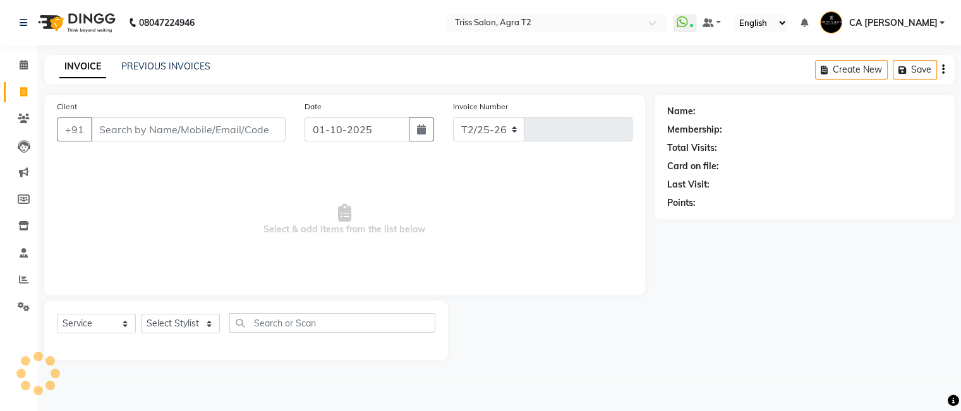
select select "4301"
type input "2639"
click at [196, 55] on div "INVOICE PREVIOUS INVOICES Create New Save" at bounding box center [504, 70] width 920 height 30
click at [197, 63] on link "PREVIOUS INVOICES" at bounding box center [165, 66] width 89 height 11
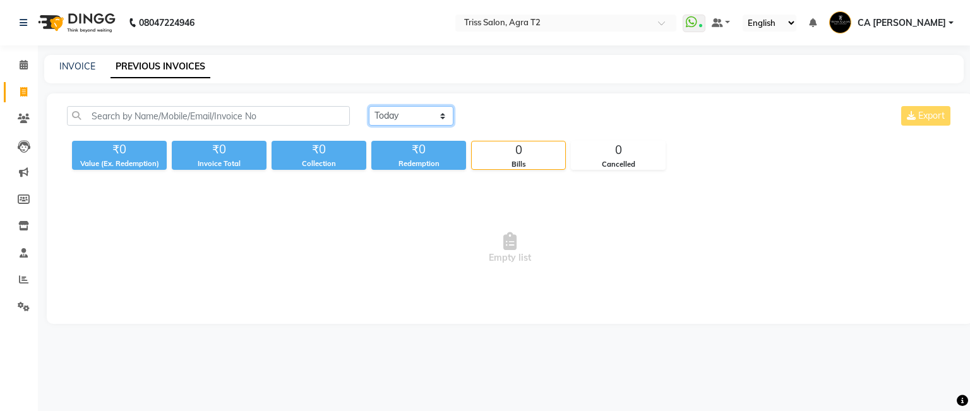
click at [421, 116] on select "[DATE] [DATE] Custom Range" at bounding box center [411, 116] width 85 height 20
click at [445, 116] on select "[DATE] [DATE] Custom Range" at bounding box center [411, 116] width 85 height 20
drag, startPoint x: 437, startPoint y: 121, endPoint x: 447, endPoint y: 114, distance: 12.3
click at [437, 121] on select "[DATE] [DATE] Custom Range" at bounding box center [411, 116] width 85 height 20
click at [447, 114] on select "[DATE] [DATE] Custom Range" at bounding box center [411, 116] width 85 height 20
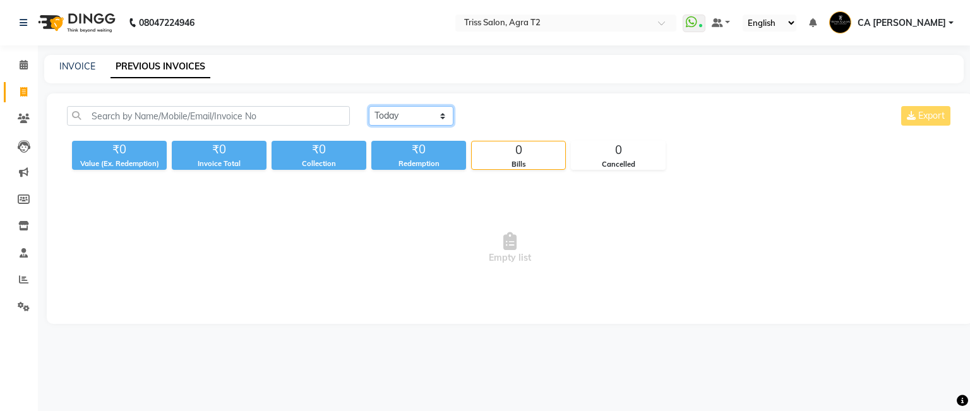
click at [443, 112] on select "[DATE] [DATE] Custom Range" at bounding box center [411, 116] width 85 height 20
select select "range"
click at [369, 106] on select "[DATE] [DATE] Custom Range" at bounding box center [411, 116] width 85 height 20
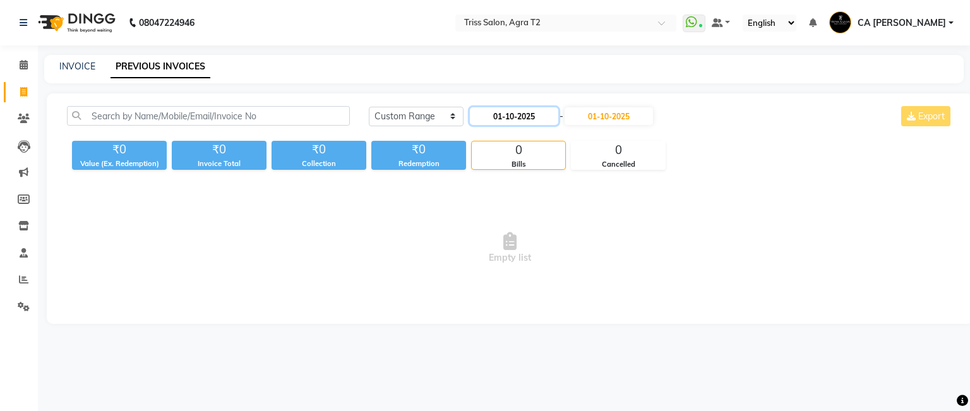
click at [529, 117] on input "01-10-2025" at bounding box center [514, 116] width 88 height 18
select select "10"
select select "2025"
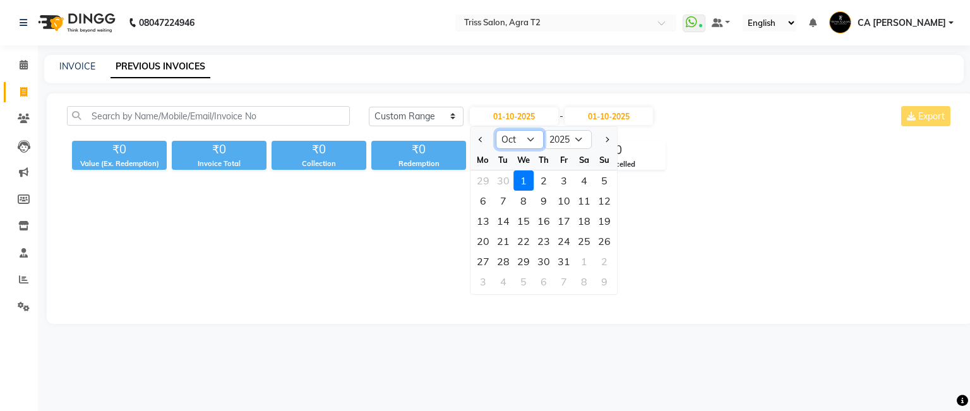
click at [534, 140] on select "Jan Feb Mar Apr May Jun [DATE] Aug Sep Oct Nov Dec" at bounding box center [520, 139] width 48 height 19
select select "9"
click at [496, 130] on select "Jan Feb Mar Apr May Jun [DATE] Aug Sep Oct Nov Dec" at bounding box center [520, 139] width 48 height 19
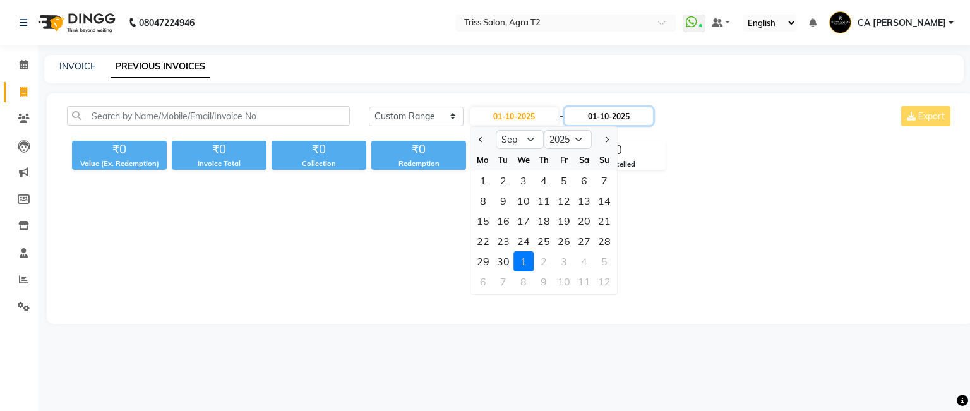
click at [606, 111] on input "01-10-2025" at bounding box center [609, 116] width 88 height 18
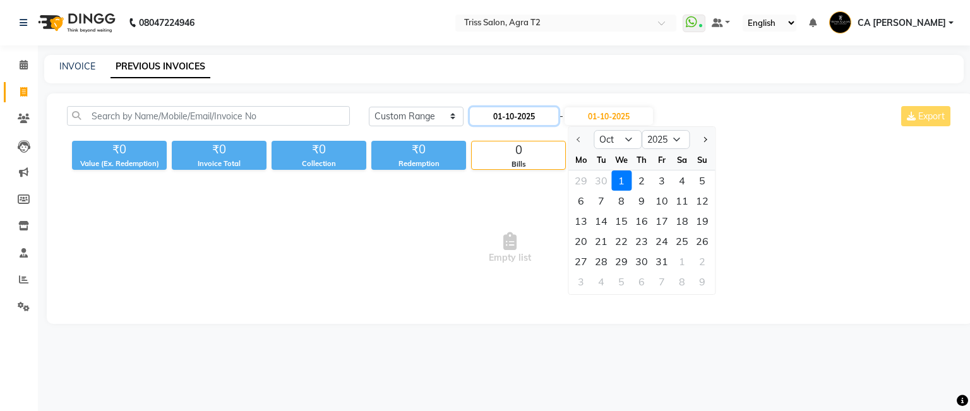
click at [508, 119] on input "01-10-2025" at bounding box center [514, 116] width 88 height 18
select select "10"
select select "2025"
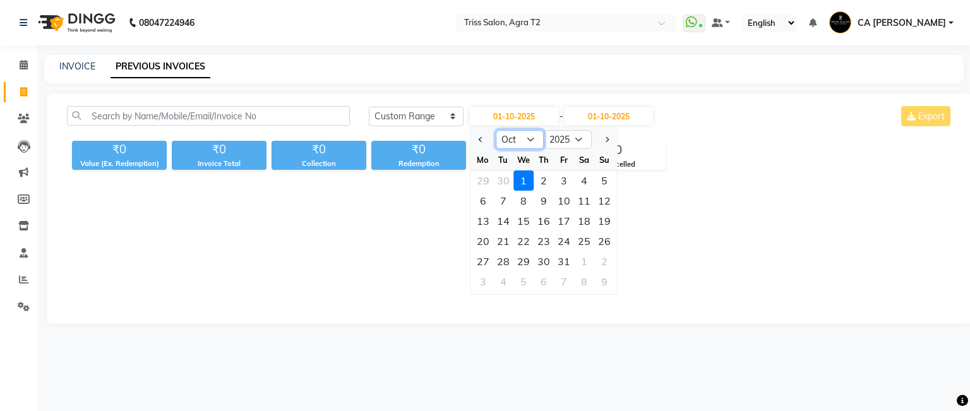
click at [529, 133] on select "Jan Feb Mar Apr May Jun [DATE] Aug Sep Oct Nov Dec" at bounding box center [520, 139] width 48 height 19
select select "9"
click at [496, 130] on select "Jan Feb Mar Apr May Jun [DATE] Aug Sep Oct Nov Dec" at bounding box center [520, 139] width 48 height 19
click at [483, 255] on div "29" at bounding box center [483, 261] width 20 height 20
type input "29-09-2025"
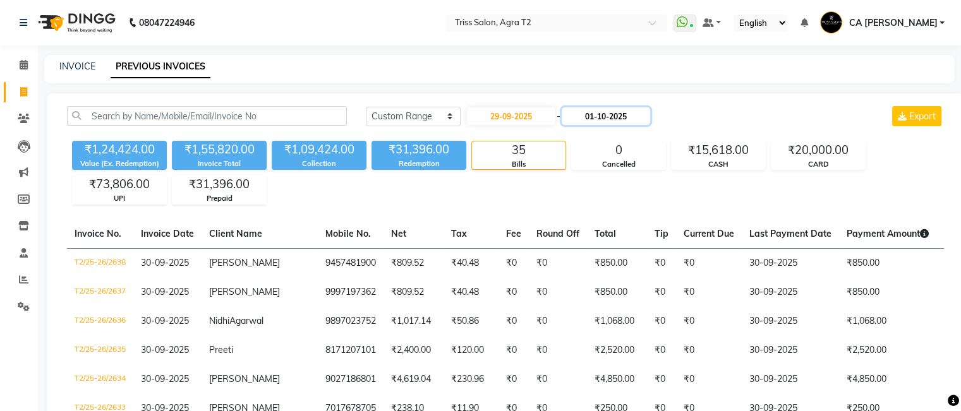
click at [611, 114] on input "01-10-2025" at bounding box center [606, 116] width 88 height 18
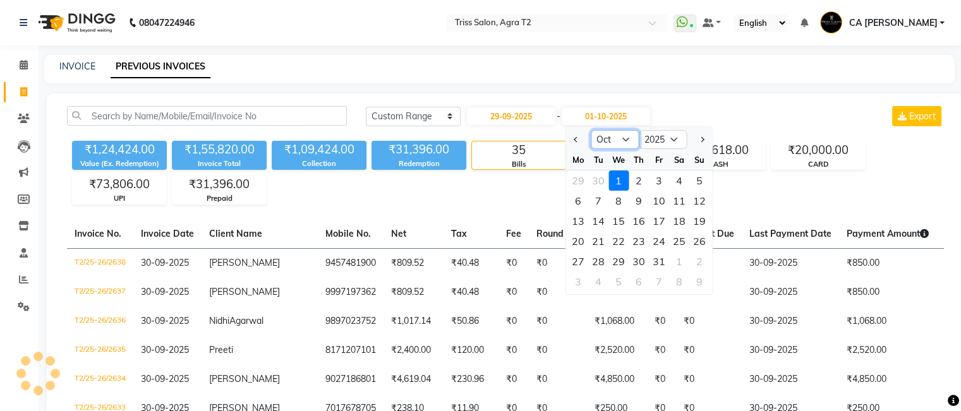
click at [607, 141] on select "Sep Oct Nov Dec" at bounding box center [615, 139] width 48 height 19
select select "9"
click at [591, 130] on select "Sep Oct Nov Dec" at bounding box center [615, 139] width 48 height 19
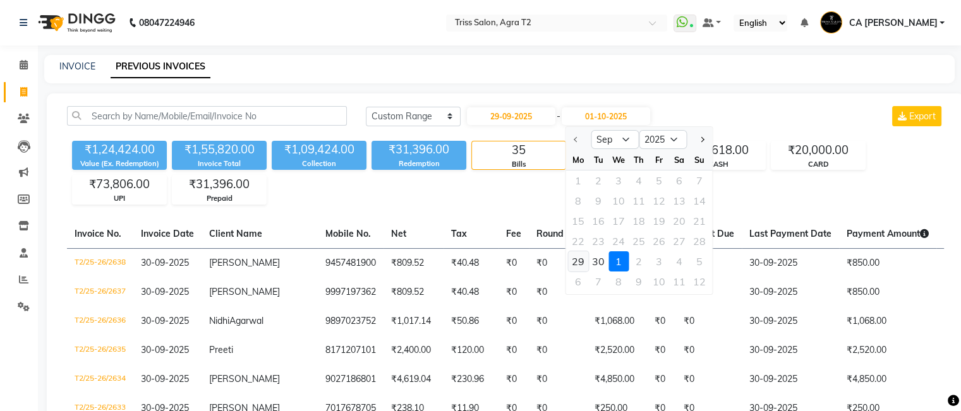
click at [578, 259] on div "29" at bounding box center [578, 261] width 20 height 20
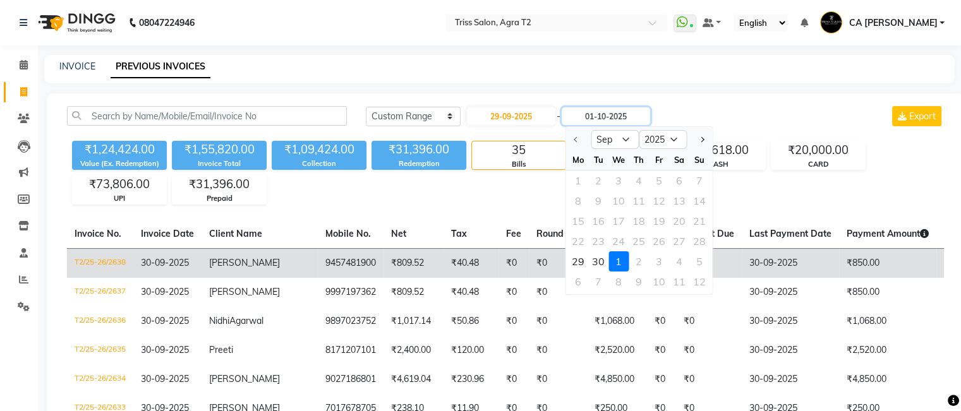
type input "29-09-2025"
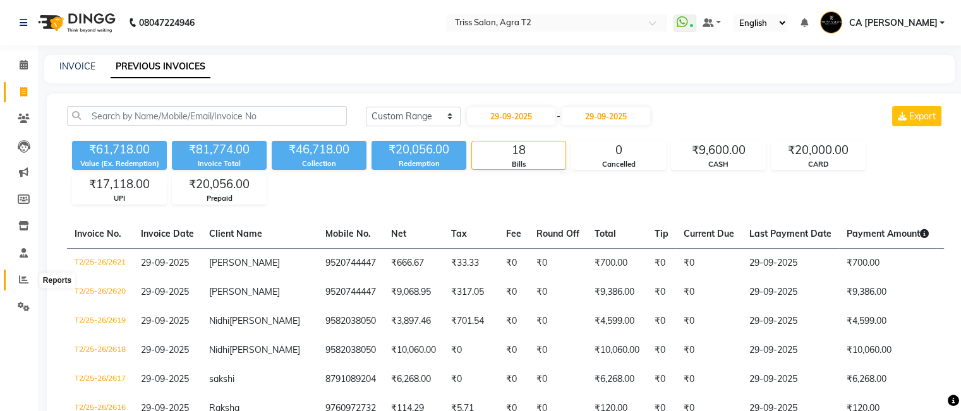
click at [17, 274] on span at bounding box center [24, 280] width 22 height 15
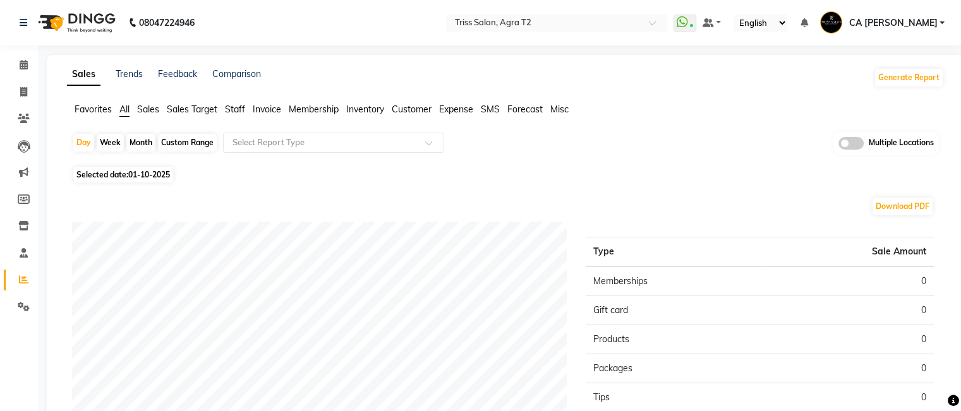
click at [150, 105] on span "Sales" at bounding box center [148, 109] width 22 height 11
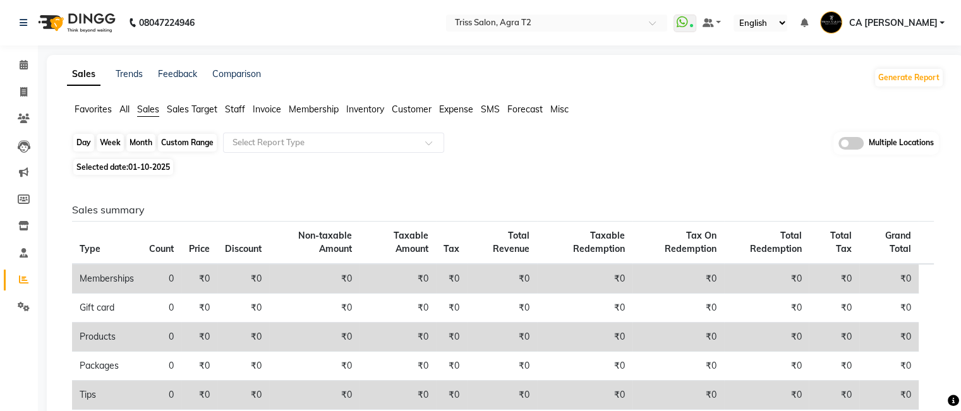
click at [85, 136] on div "Day" at bounding box center [83, 143] width 21 height 18
select select "10"
select select "2025"
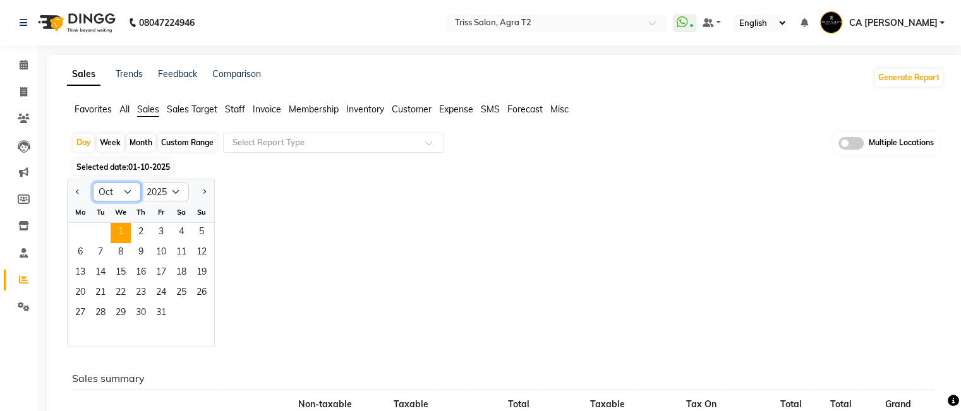
click at [126, 191] on select "Jan Feb Mar Apr May Jun [DATE] Aug Sep Oct Nov Dec" at bounding box center [117, 192] width 48 height 19
select select "9"
click at [93, 183] on select "Jan Feb Mar Apr May Jun [DATE] Aug Sep Oct Nov Dec" at bounding box center [117, 192] width 48 height 19
click at [95, 311] on span "30" at bounding box center [100, 314] width 20 height 20
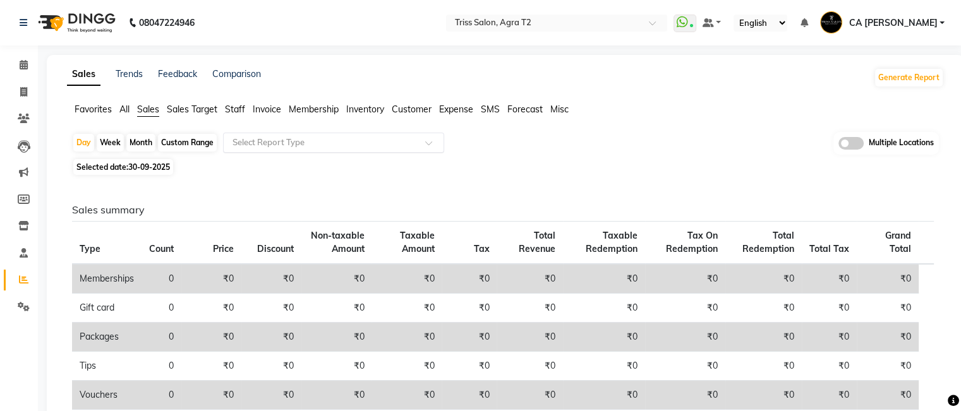
click at [251, 139] on input "text" at bounding box center [321, 142] width 182 height 13
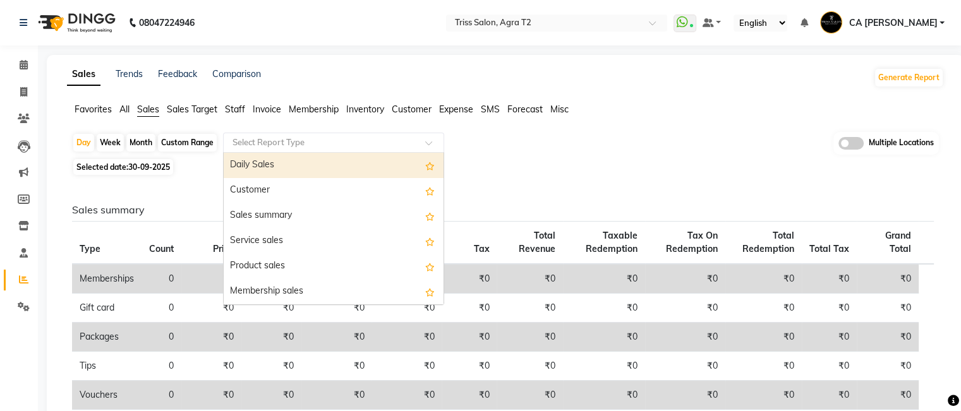
click at [263, 166] on div "Daily Sales" at bounding box center [334, 165] width 220 height 25
select select "full_report"
select select "csv"
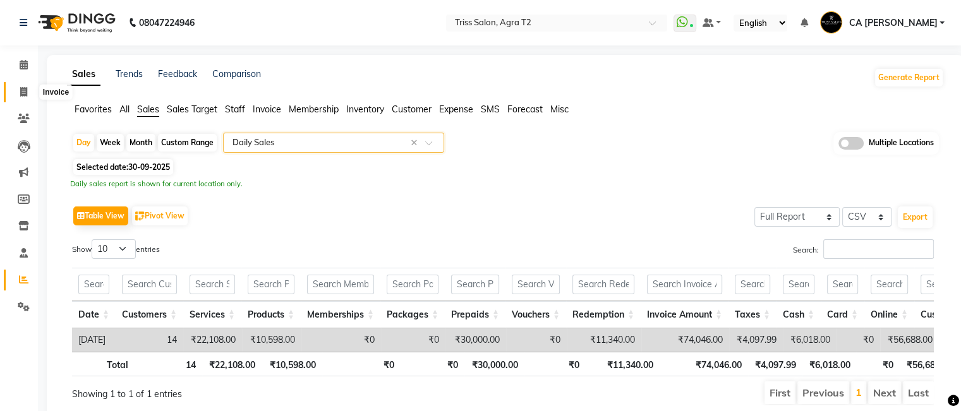
click at [21, 86] on span at bounding box center [24, 92] width 22 height 15
select select "service"
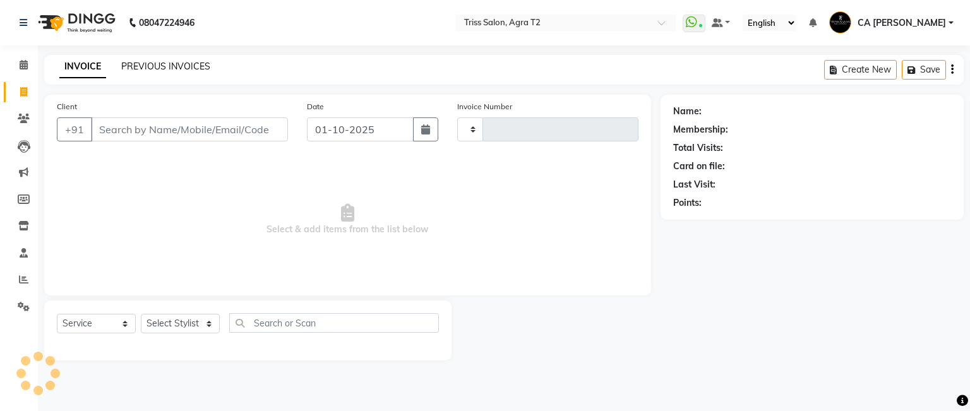
type input "2639"
select select "4301"
click at [175, 66] on link "PREVIOUS INVOICES" at bounding box center [165, 66] width 89 height 11
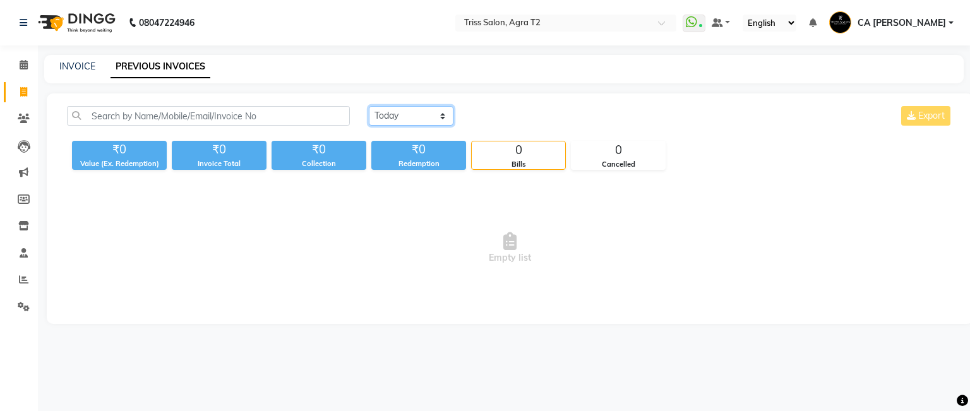
click at [407, 109] on select "[DATE] [DATE] Custom Range" at bounding box center [411, 116] width 85 height 20
select select "range"
click at [369, 106] on select "[DATE] [DATE] Custom Range" at bounding box center [411, 116] width 85 height 20
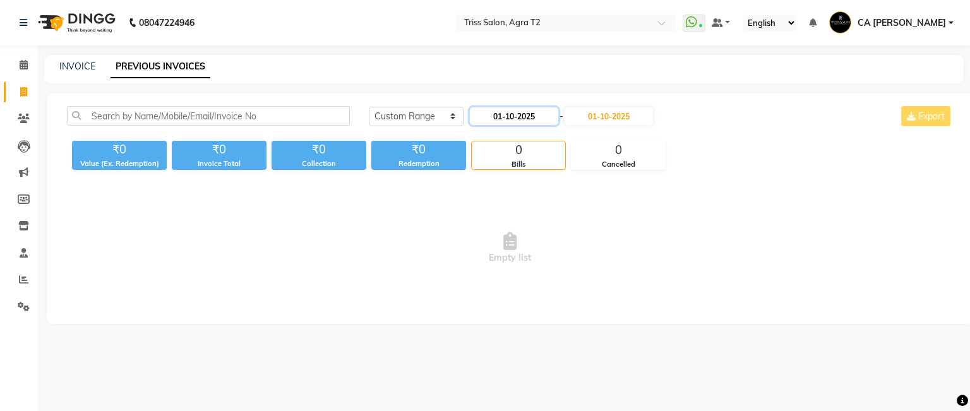
click at [526, 115] on input "01-10-2025" at bounding box center [514, 116] width 88 height 18
select select "10"
select select "2025"
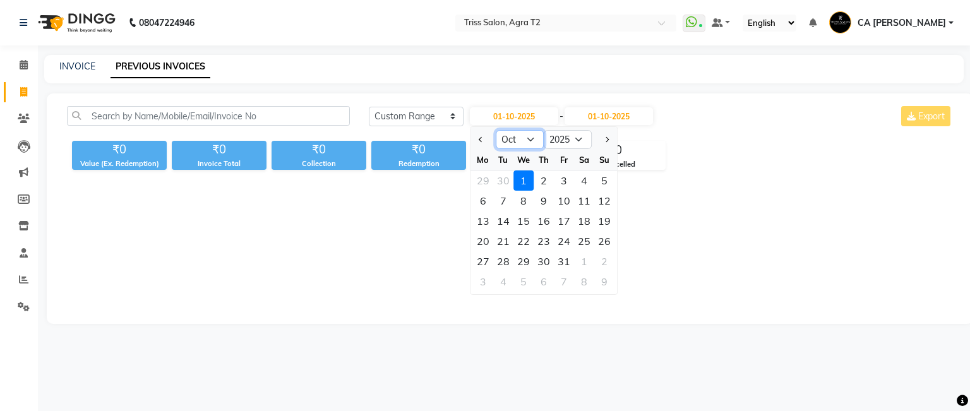
click at [524, 132] on select "Jan Feb Mar Apr May Jun [DATE] Aug Sep Oct Nov Dec" at bounding box center [520, 139] width 48 height 19
select select "9"
click at [496, 130] on select "Jan Feb Mar Apr May Jun [DATE] Aug Sep Oct Nov Dec" at bounding box center [520, 139] width 48 height 19
click at [510, 262] on div "30" at bounding box center [503, 261] width 20 height 20
type input "30-09-2025"
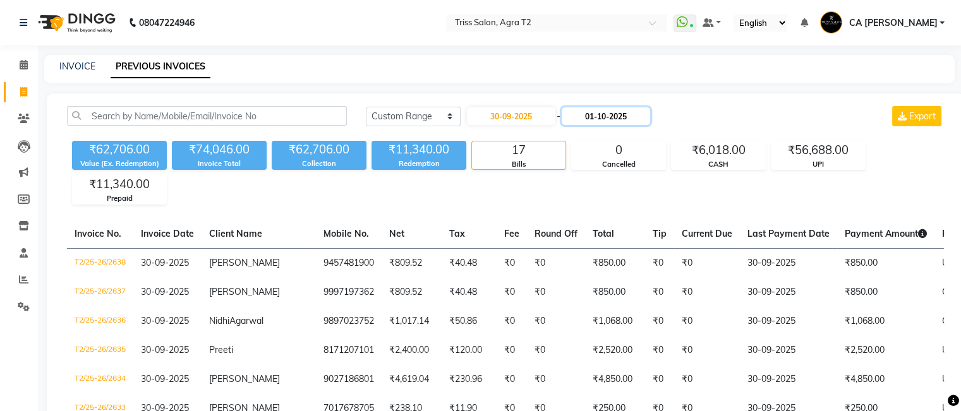
click at [616, 114] on input "01-10-2025" at bounding box center [606, 116] width 88 height 18
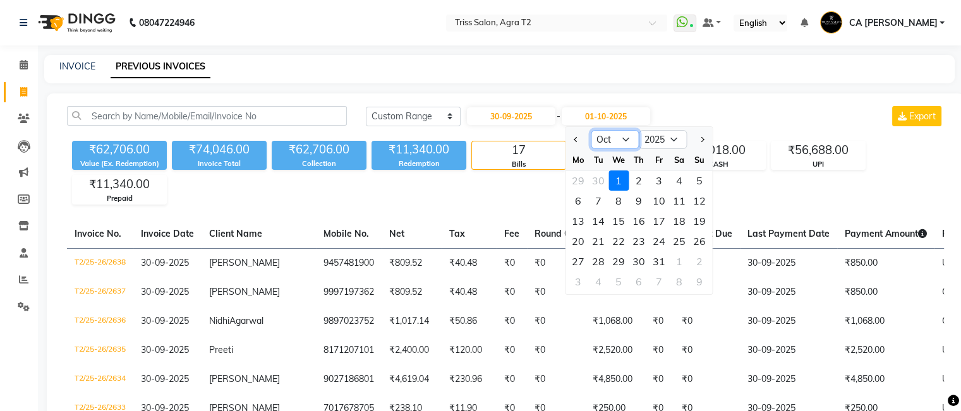
click at [606, 137] on select "Sep Oct Nov Dec" at bounding box center [615, 139] width 48 height 19
select select "9"
click at [591, 130] on select "Sep Oct Nov Dec" at bounding box center [615, 139] width 48 height 19
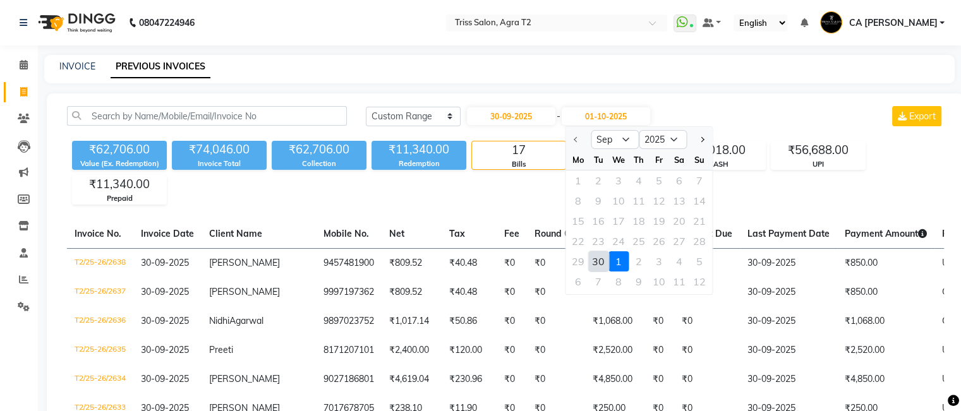
click at [598, 265] on div "30" at bounding box center [598, 261] width 20 height 20
type input "30-09-2025"
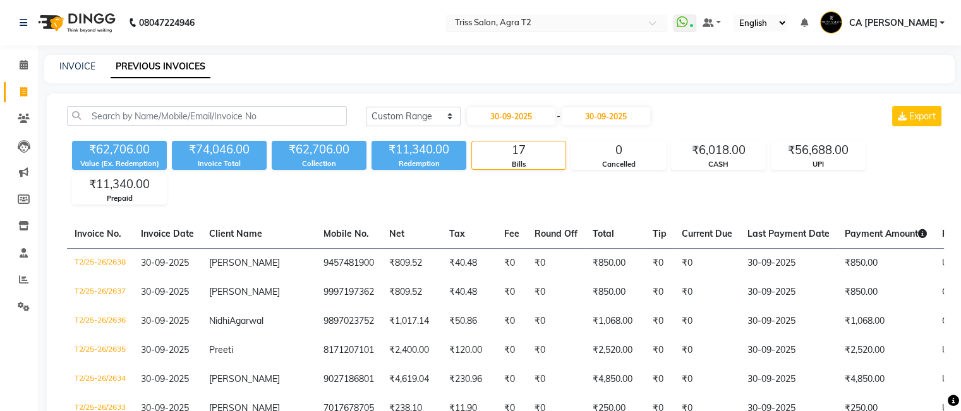
click at [627, 22] on input "text" at bounding box center [543, 24] width 183 height 13
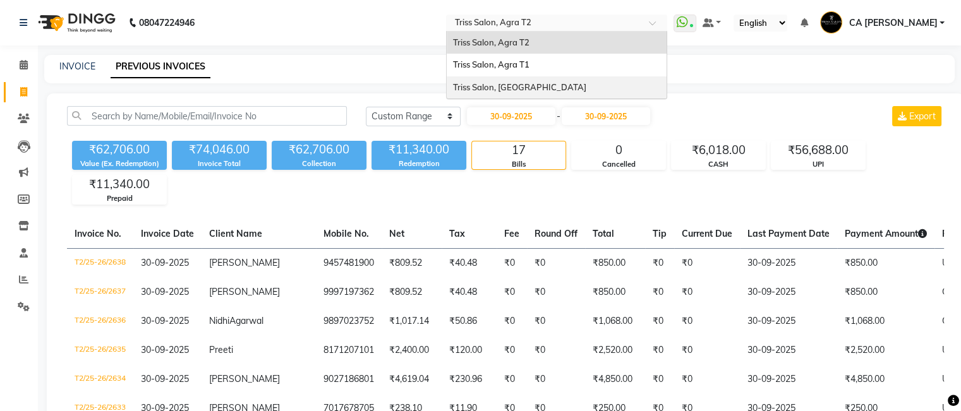
click at [579, 89] on div "Triss Salon, [GEOGRAPHIC_DATA]" at bounding box center [557, 87] width 220 height 23
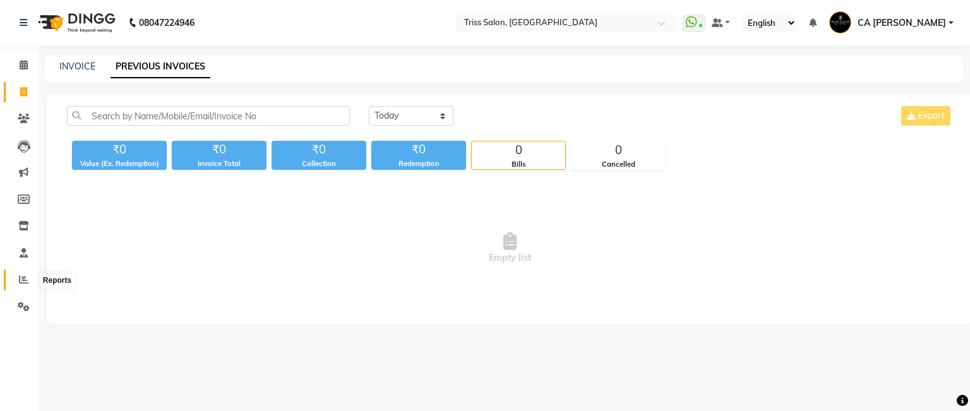
click at [24, 279] on icon at bounding box center [23, 279] width 9 height 9
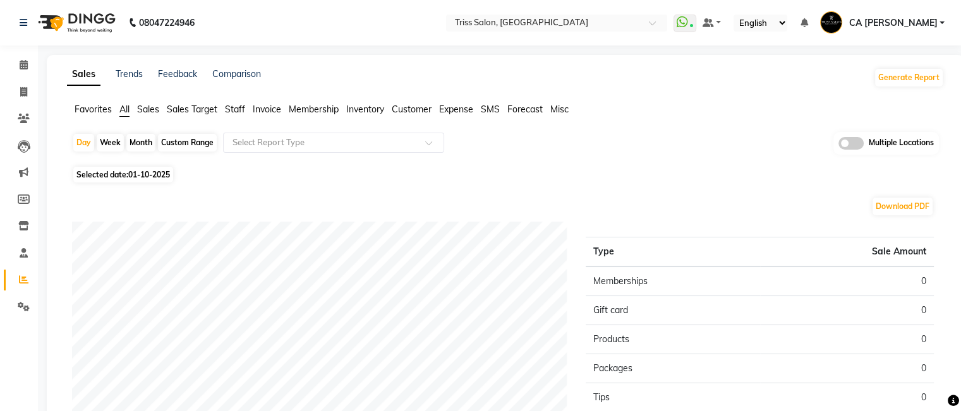
click at [144, 107] on span "Sales" at bounding box center [148, 109] width 22 height 11
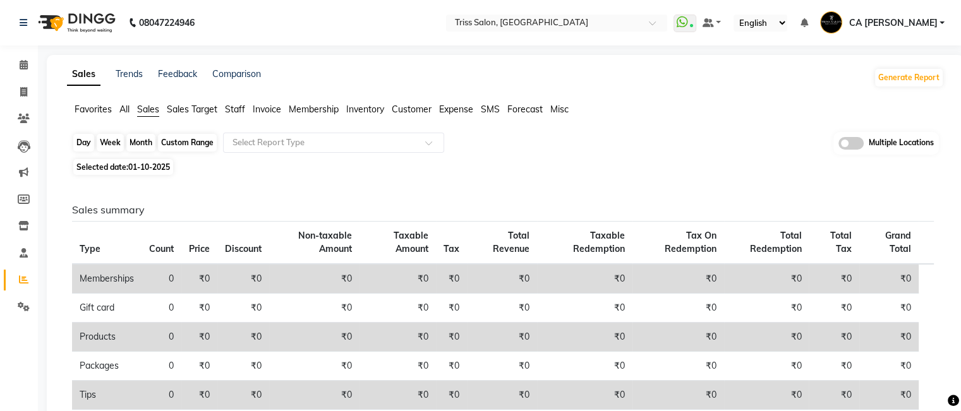
click at [73, 135] on div "Day Week Month Custom Range Select Report Type Multiple Locations" at bounding box center [505, 143] width 867 height 23
click at [76, 143] on div "Day" at bounding box center [83, 143] width 21 height 18
select select "10"
select select "2025"
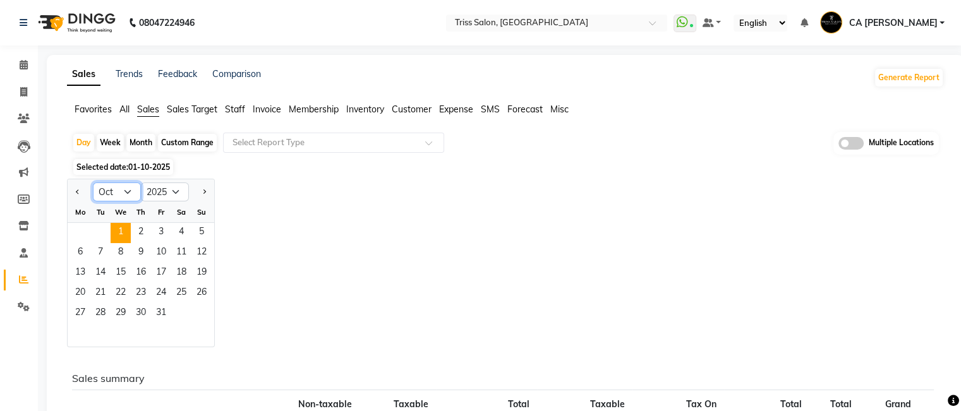
click at [128, 187] on select "Jan Feb Mar Apr May Jun [DATE] Aug Sep Oct Nov Dec" at bounding box center [117, 192] width 48 height 19
select select "9"
click at [93, 183] on select "Jan Feb Mar Apr May Jun [DATE] Aug Sep Oct Nov Dec" at bounding box center [117, 192] width 48 height 19
click at [83, 312] on span "29" at bounding box center [80, 314] width 20 height 20
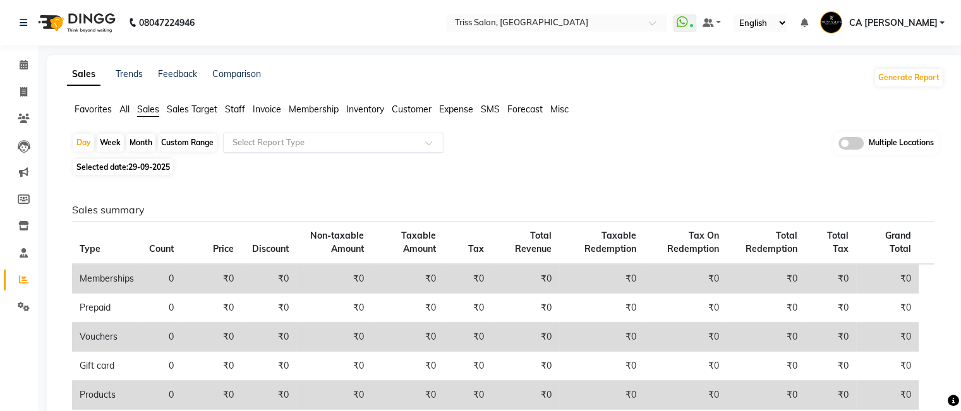
click at [414, 152] on ng-select "Select Report Type" at bounding box center [333, 143] width 221 height 20
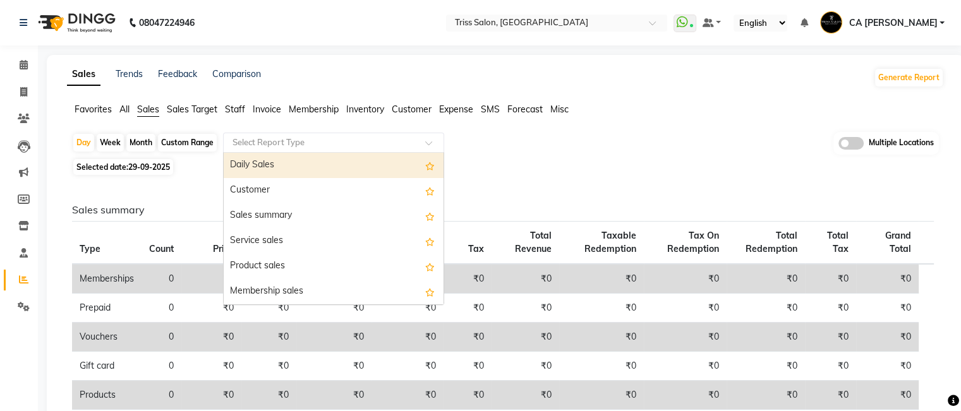
click at [308, 165] on div "Daily Sales" at bounding box center [334, 165] width 220 height 25
select select "full_report"
select select "csv"
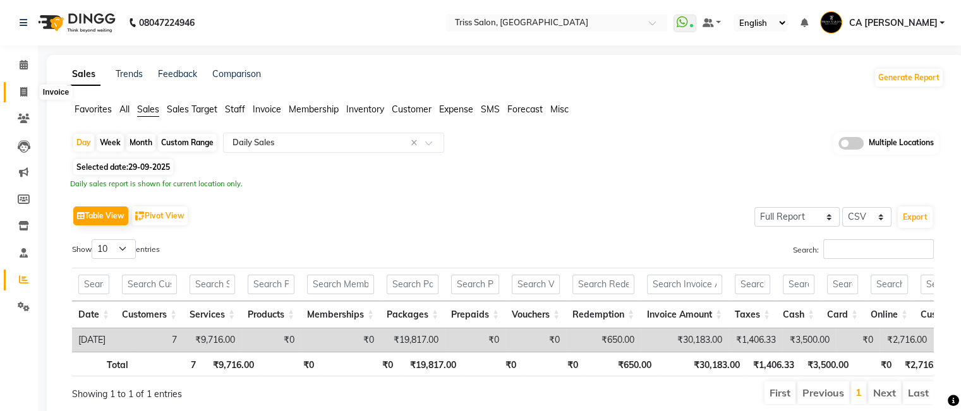
click at [23, 93] on icon at bounding box center [23, 91] width 7 height 9
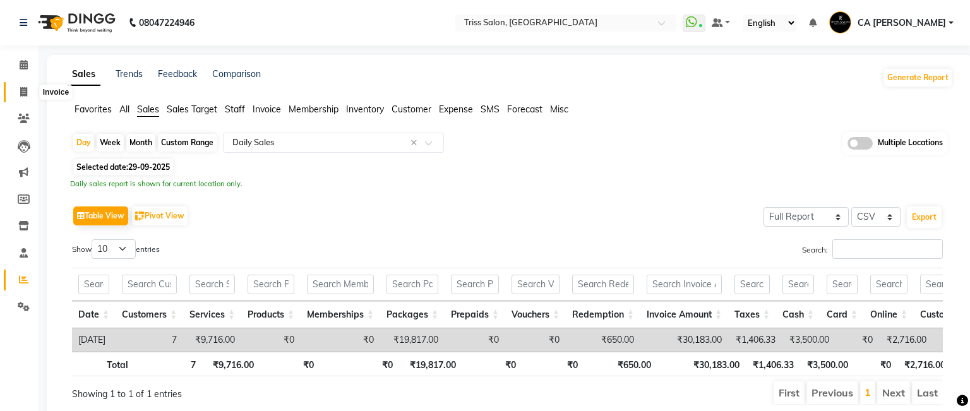
select select "service"
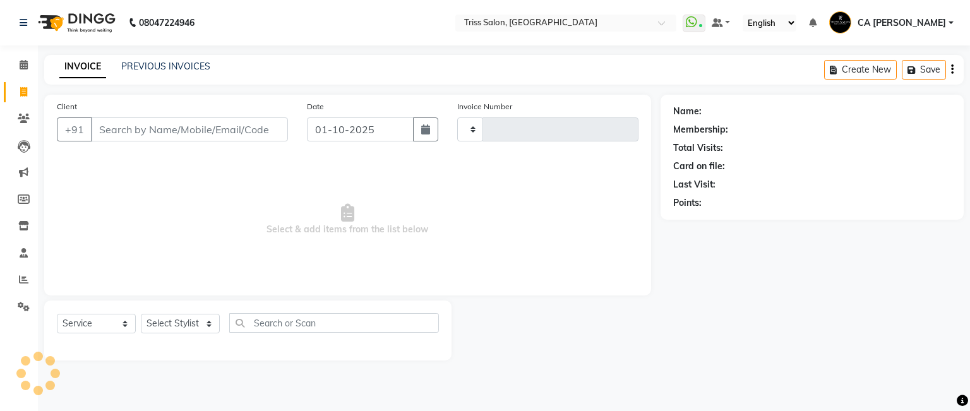
type input "1908"
select select "4304"
click at [193, 64] on link "PREVIOUS INVOICES" at bounding box center [165, 66] width 89 height 11
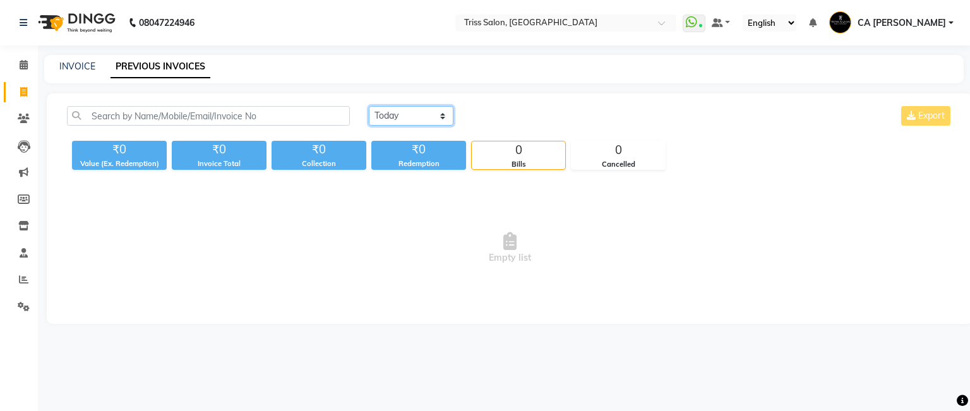
click at [397, 117] on select "[DATE] [DATE] Custom Range" at bounding box center [411, 116] width 85 height 20
select select "range"
click at [369, 106] on select "[DATE] [DATE] Custom Range" at bounding box center [411, 116] width 85 height 20
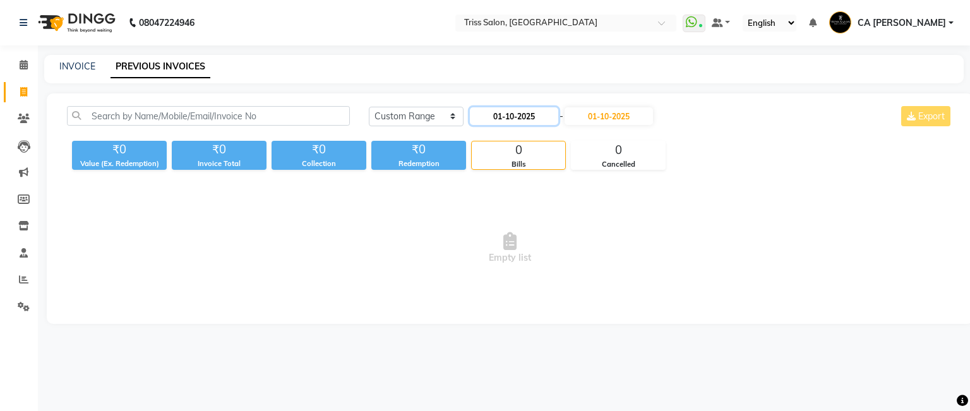
click at [516, 119] on input "01-10-2025" at bounding box center [514, 116] width 88 height 18
select select "10"
select select "2025"
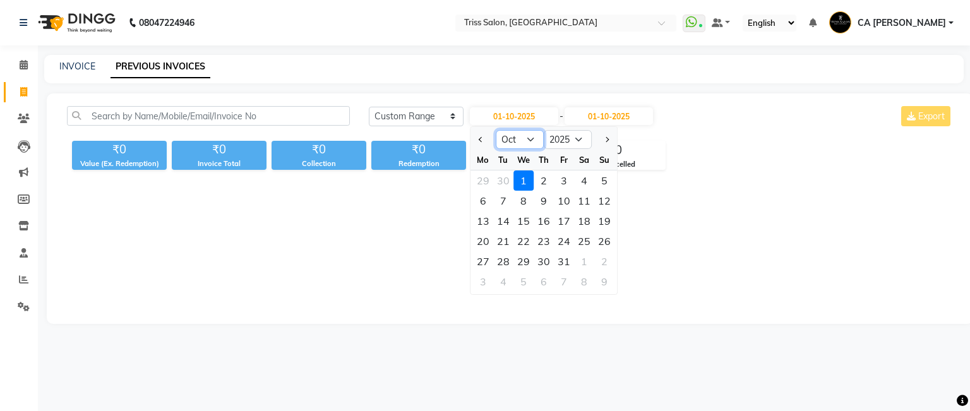
click at [508, 147] on select "Jan Feb Mar Apr May Jun [DATE] Aug Sep Oct Nov Dec" at bounding box center [520, 139] width 48 height 19
select select "9"
click at [496, 130] on select "Jan Feb Mar Apr May Jun [DATE] Aug Sep Oct Nov Dec" at bounding box center [520, 139] width 48 height 19
click at [480, 263] on div "29" at bounding box center [483, 261] width 20 height 20
type input "29-09-2025"
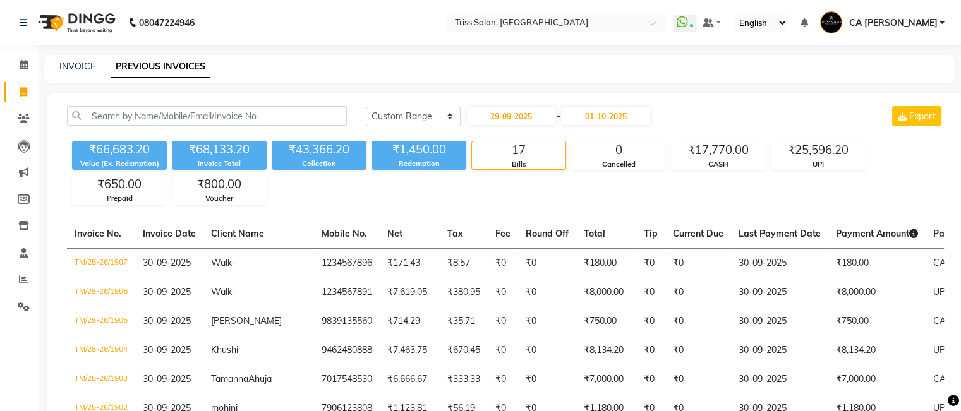
click at [584, 131] on div "Today Yesterday Custom Range 29-09-2025 - 01-10-2025 Export" at bounding box center [654, 121] width 597 height 30
click at [641, 119] on input "01-10-2025" at bounding box center [606, 116] width 88 height 18
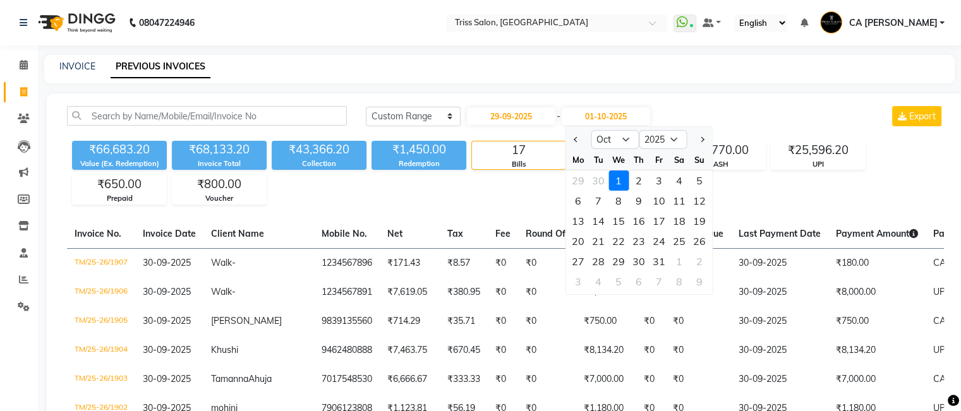
click at [619, 130] on div "Sep Oct Nov Dec 2025 2026 2027 2028 2029 2030 2031 2032 2033 2034 2035" at bounding box center [638, 138] width 147 height 23
click at [625, 136] on select "Sep Oct Nov Dec" at bounding box center [615, 139] width 48 height 19
select select "9"
click at [591, 130] on select "Sep Oct Nov Dec" at bounding box center [615, 139] width 48 height 19
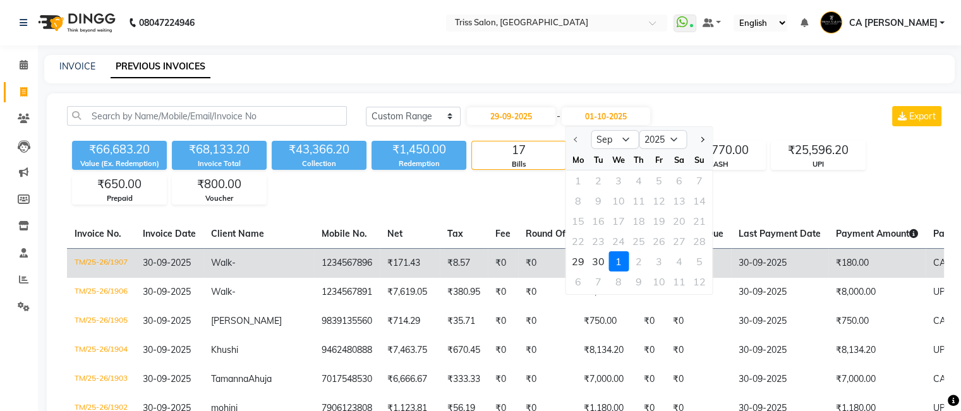
click at [582, 260] on div "29" at bounding box center [578, 261] width 20 height 20
type input "29-09-2025"
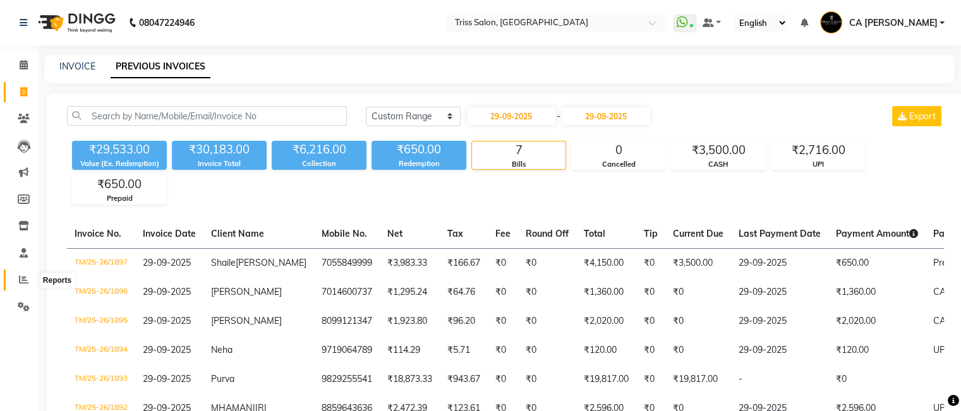
click at [25, 276] on icon at bounding box center [23, 279] width 9 height 9
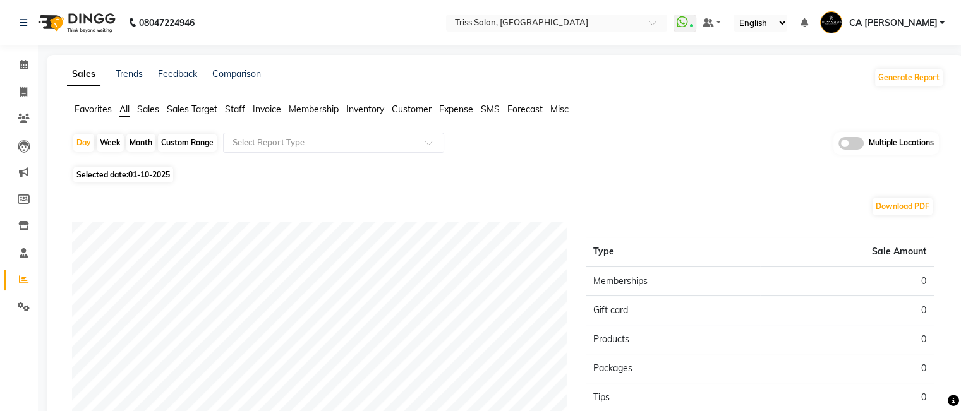
click at [158, 112] on span "Sales" at bounding box center [148, 109] width 22 height 11
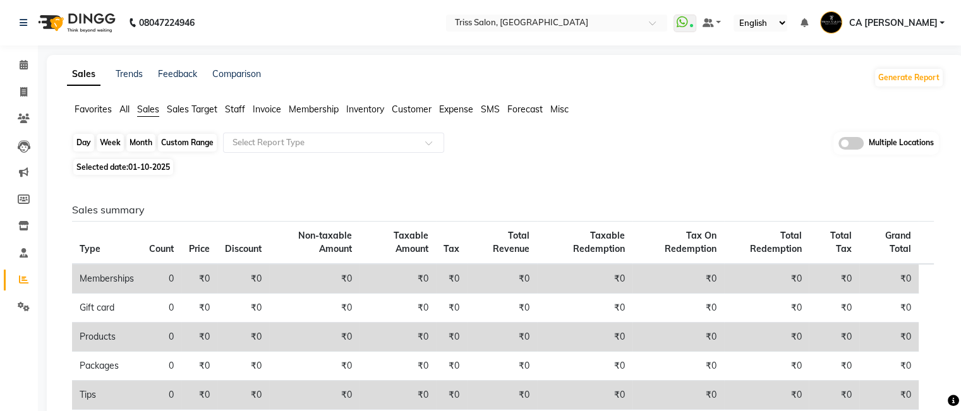
click at [83, 143] on div "Day" at bounding box center [83, 143] width 21 height 18
select select "10"
select select "2025"
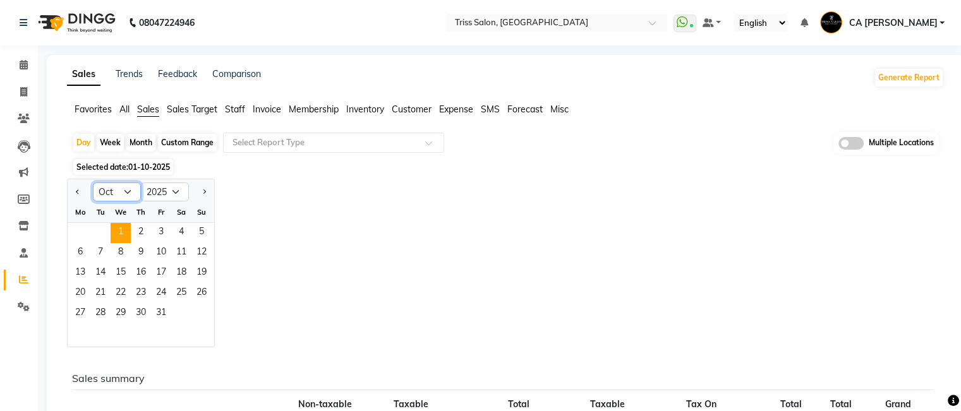
click at [135, 195] on select "Jan Feb Mar Apr May Jun [DATE] Aug Sep Oct Nov Dec" at bounding box center [117, 192] width 48 height 19
select select "9"
click at [93, 183] on select "Jan Feb Mar Apr May Jun [DATE] Aug Sep Oct Nov Dec" at bounding box center [117, 192] width 48 height 19
click at [103, 311] on span "30" at bounding box center [100, 314] width 20 height 20
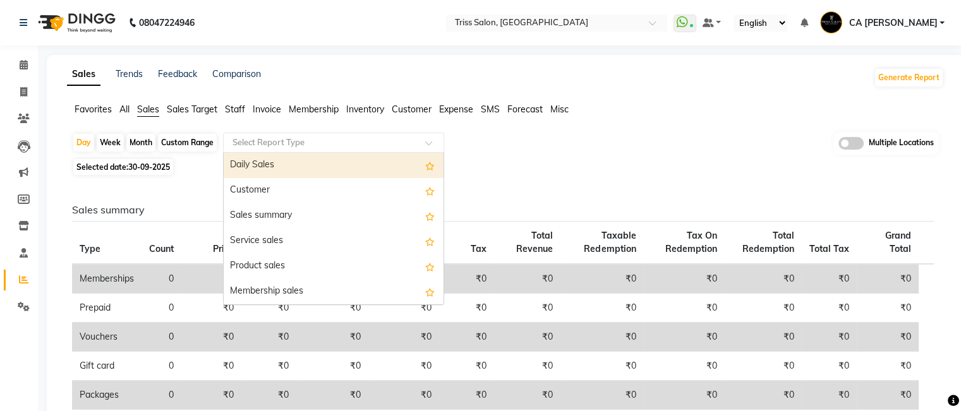
click at [266, 145] on input "text" at bounding box center [321, 142] width 182 height 13
click at [270, 165] on div "Daily Sales" at bounding box center [334, 165] width 220 height 25
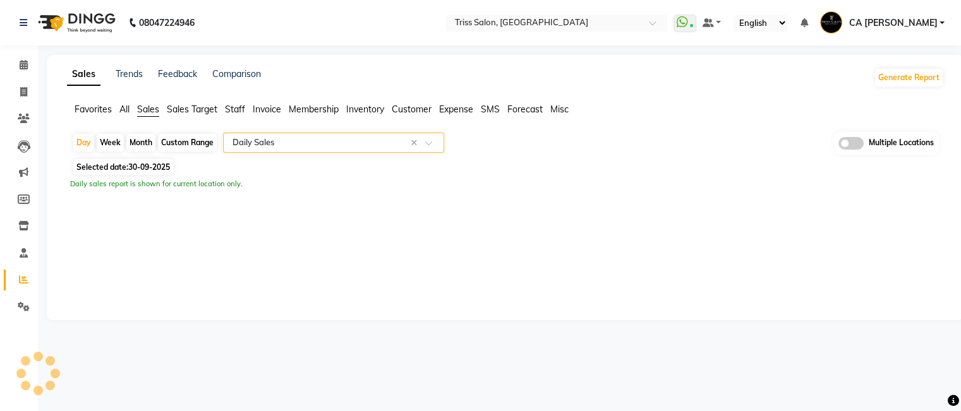
select select "full_report"
select select "csv"
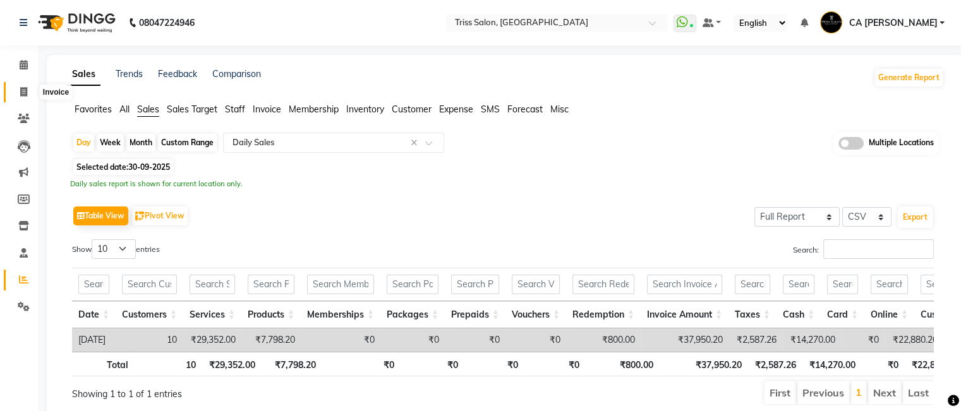
click at [25, 93] on icon at bounding box center [23, 91] width 7 height 9
select select "service"
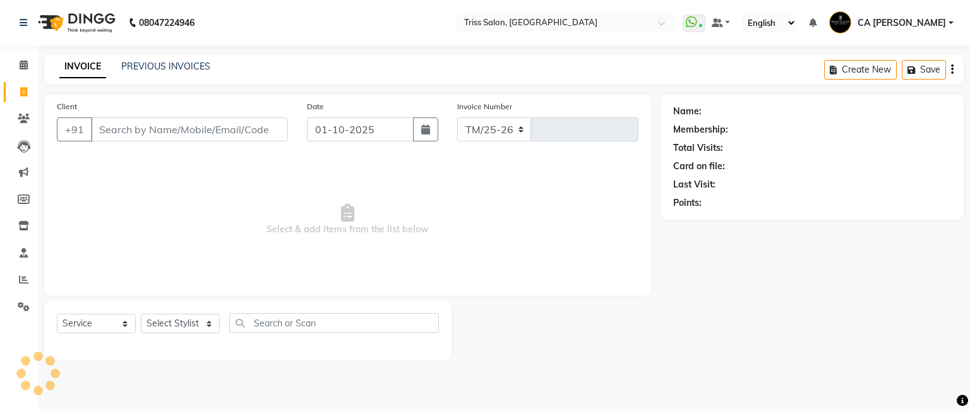
select select "4304"
type input "1908"
click at [163, 66] on link "PREVIOUS INVOICES" at bounding box center [165, 66] width 89 height 11
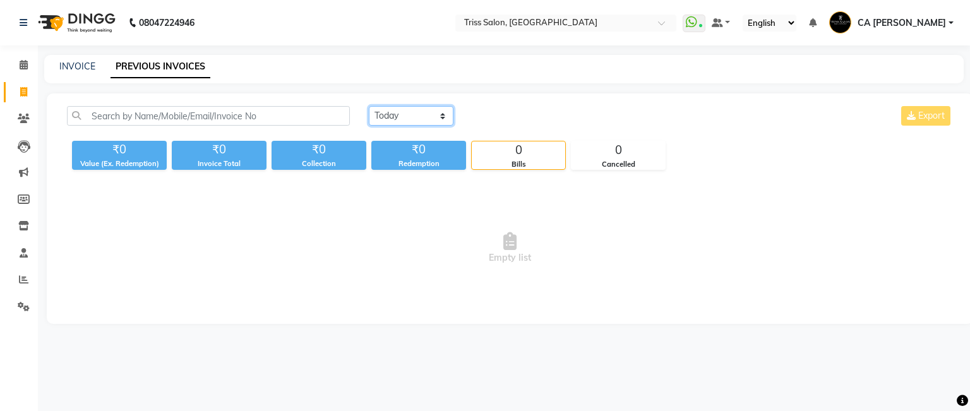
click at [445, 112] on select "[DATE] [DATE] Custom Range" at bounding box center [411, 116] width 85 height 20
click at [369, 106] on select "[DATE] [DATE] Custom Range" at bounding box center [411, 116] width 85 height 20
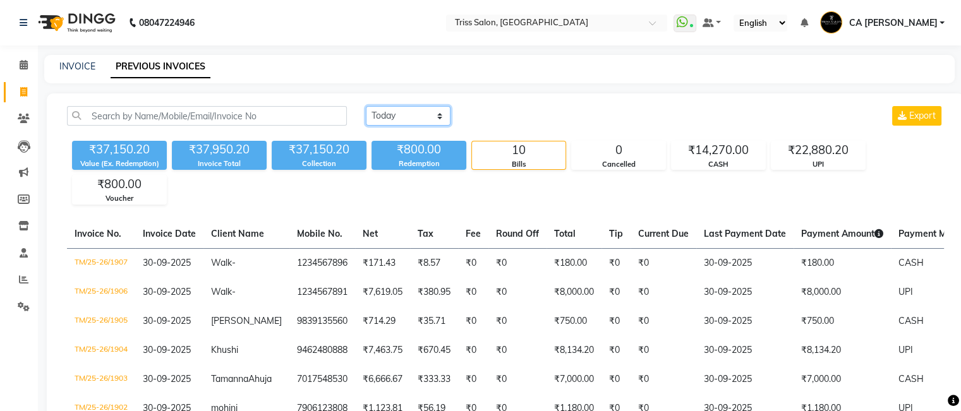
click at [423, 112] on select "[DATE] [DATE] Custom Range" at bounding box center [408, 116] width 85 height 20
select select "range"
click at [366, 106] on select "[DATE] [DATE] Custom Range" at bounding box center [408, 116] width 85 height 20
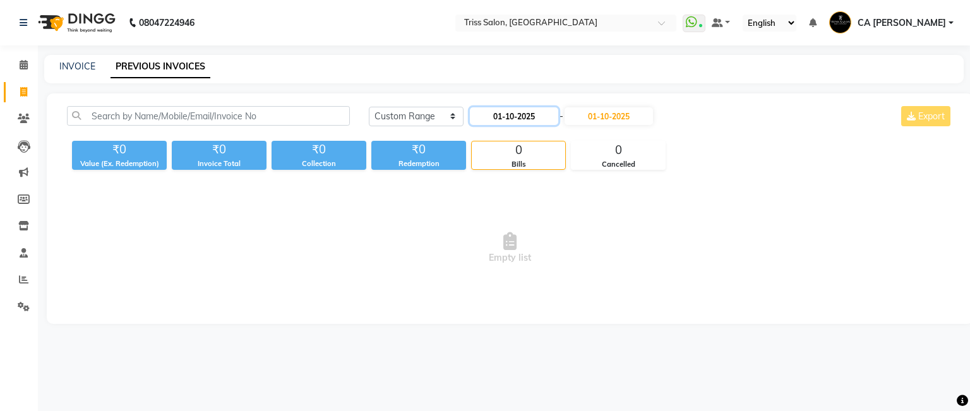
click at [496, 115] on input "01-10-2025" at bounding box center [514, 116] width 88 height 18
select select "10"
select select "2025"
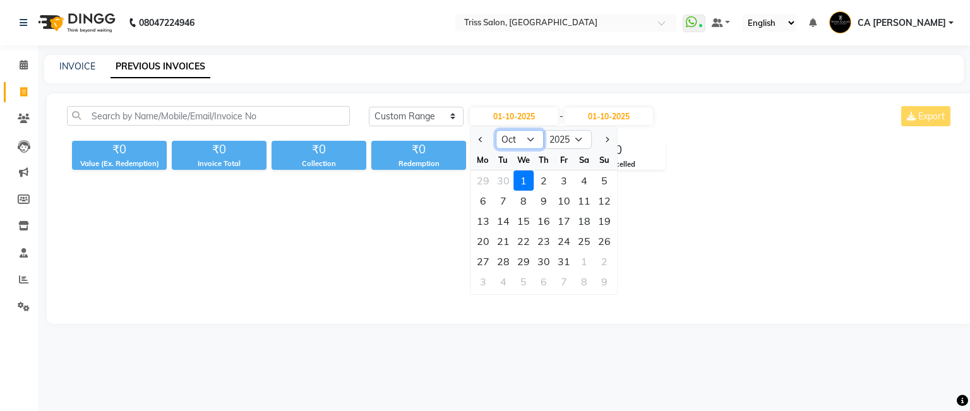
click at [520, 140] on select "Jan Feb Mar Apr May Jun [DATE] Aug Sep Oct Nov Dec" at bounding box center [520, 139] width 48 height 19
select select "9"
click at [496, 130] on select "Jan Feb Mar Apr May Jun [DATE] Aug Sep Oct Nov Dec" at bounding box center [520, 139] width 48 height 19
click at [507, 265] on div "30" at bounding box center [503, 261] width 20 height 20
type input "30-09-2025"
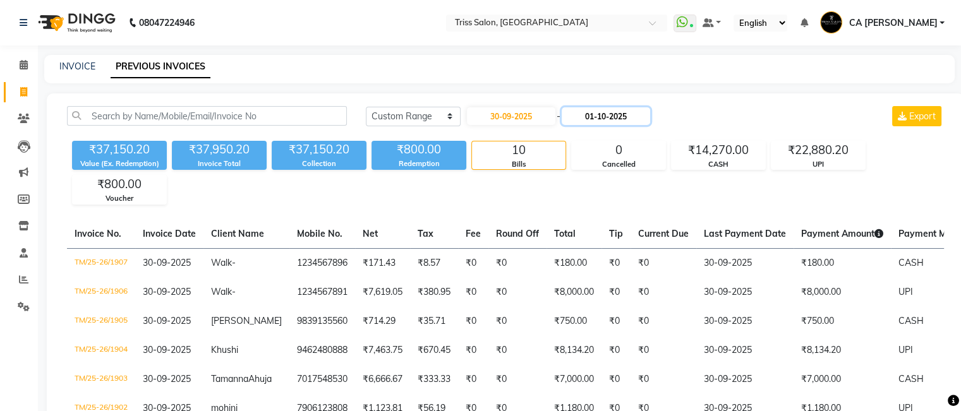
click at [599, 111] on input "01-10-2025" at bounding box center [606, 116] width 88 height 18
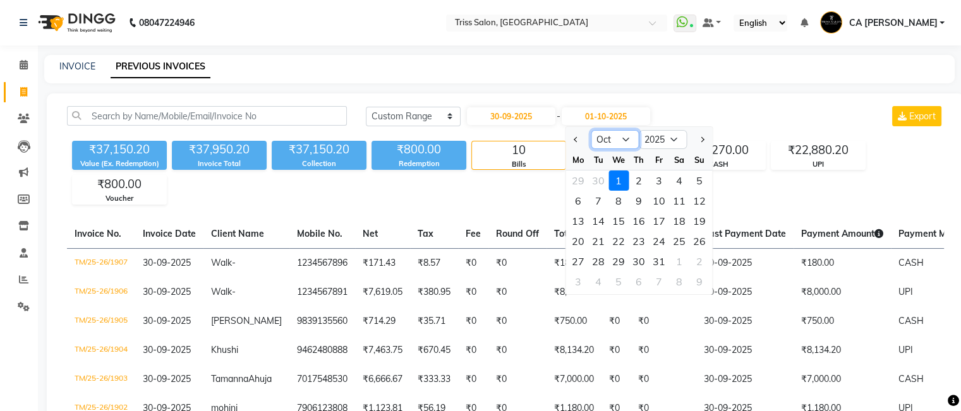
drag, startPoint x: 618, startPoint y: 136, endPoint x: 616, endPoint y: 147, distance: 11.0
click at [619, 136] on select "Sep Oct Nov Dec" at bounding box center [615, 139] width 48 height 19
select select "9"
click at [591, 130] on select "Sep Oct Nov Dec" at bounding box center [615, 139] width 48 height 19
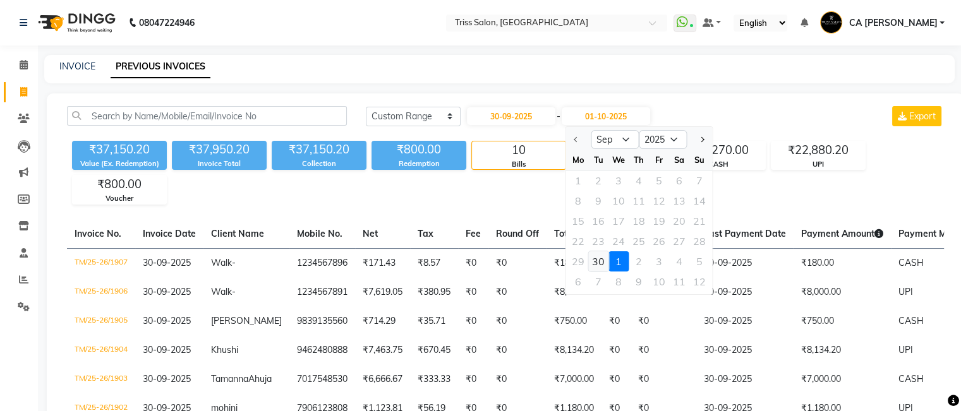
click at [589, 256] on div "30" at bounding box center [598, 261] width 20 height 20
type input "30-09-2025"
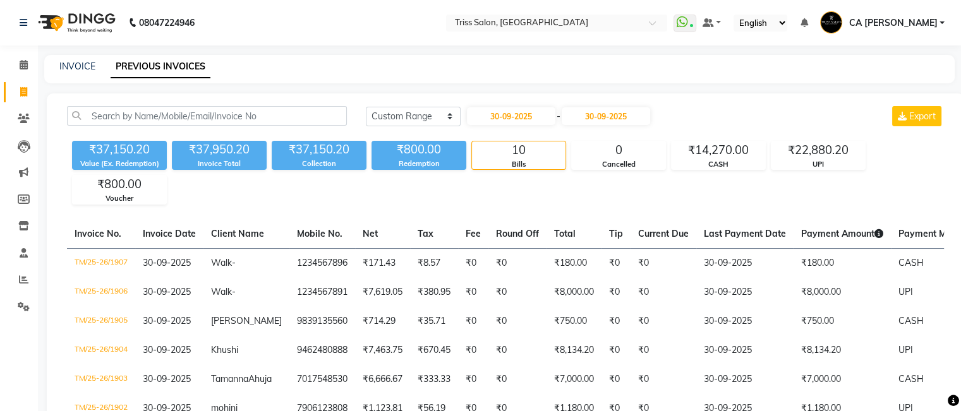
click at [910, 17] on span "CA [PERSON_NAME]" at bounding box center [892, 22] width 88 height 13
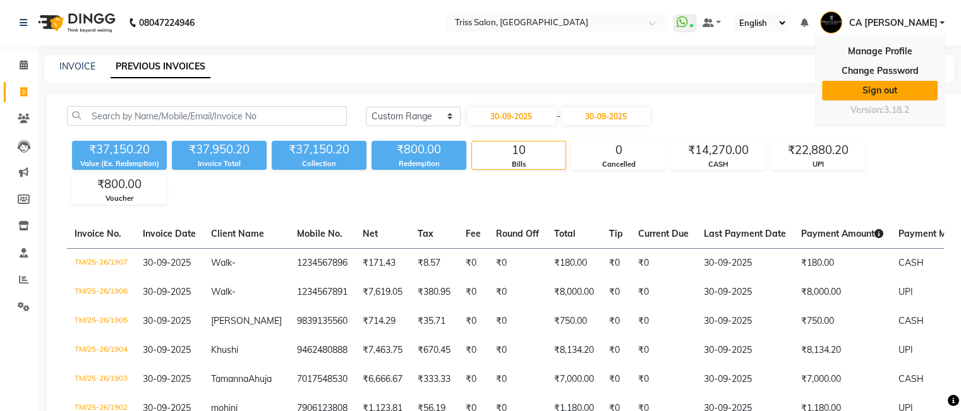
click at [909, 88] on link "Sign out" at bounding box center [880, 91] width 116 height 20
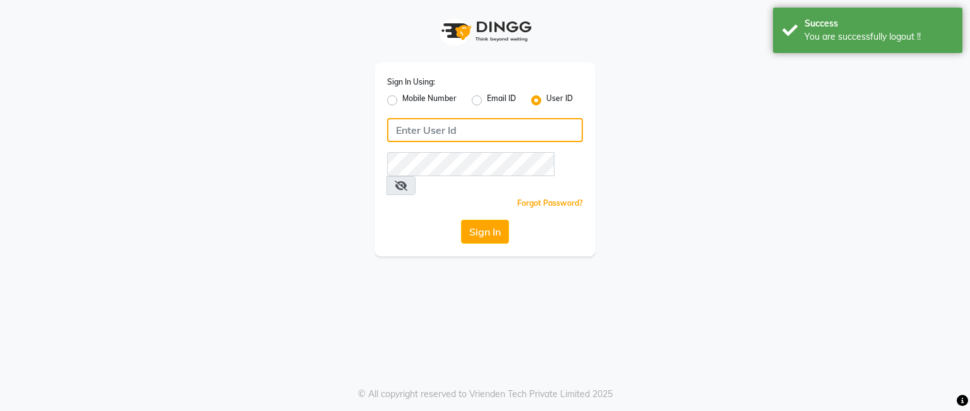
type input "8468010843"
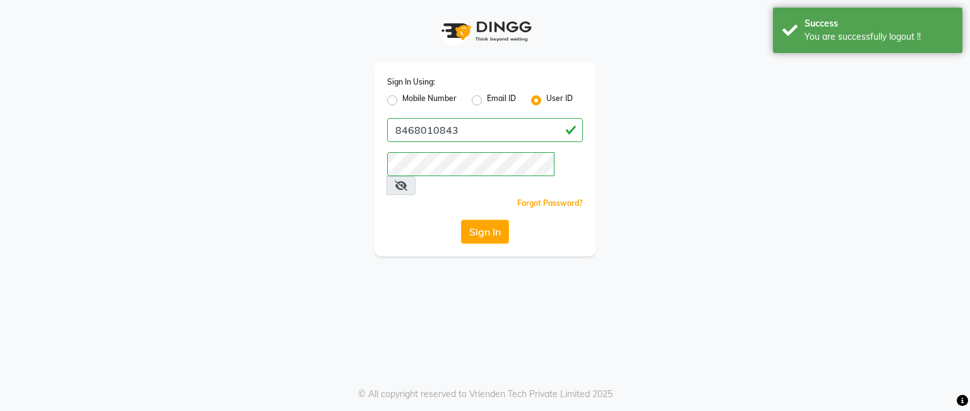
click at [406, 96] on label "Mobile Number" at bounding box center [429, 100] width 54 height 15
click at [406, 96] on input "Mobile Number" at bounding box center [406, 97] width 8 height 8
radio input "true"
radio input "false"
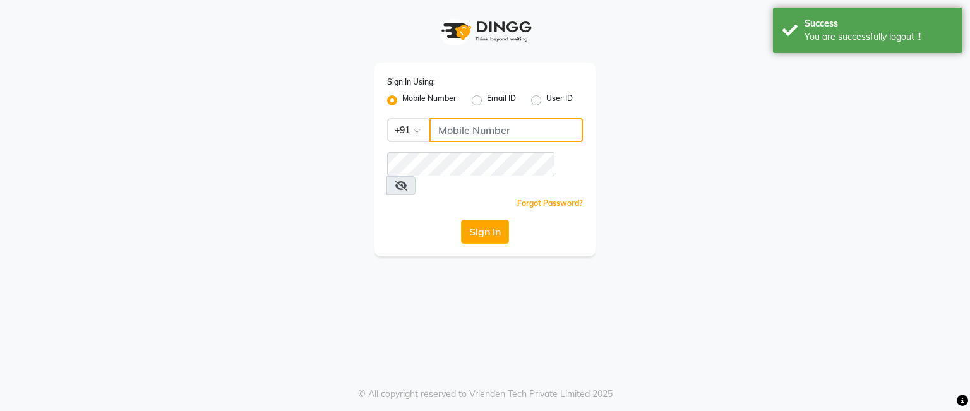
click at [486, 130] on input "Username" at bounding box center [506, 130] width 153 height 24
paste input "8178352246"
type input "8178352246"
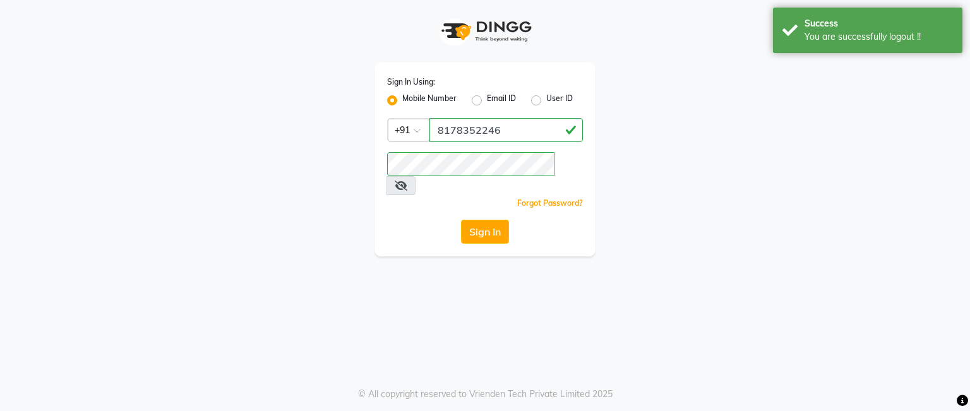
click at [407, 181] on icon at bounding box center [401, 186] width 13 height 10
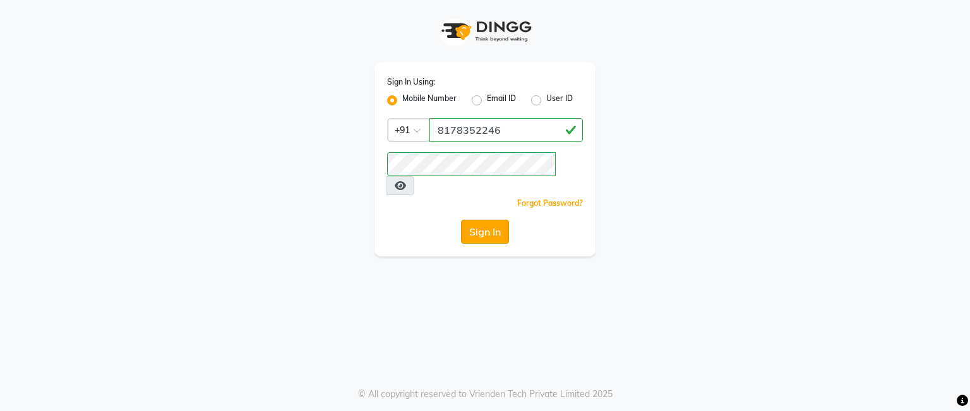
click at [495, 220] on button "Sign In" at bounding box center [485, 232] width 48 height 24
click at [397, 248] on div "Sign In Using: Mobile Number Email ID User ID Country Code × +91 8178352246 Rem…" at bounding box center [485, 205] width 970 height 411
click at [490, 222] on button "Sign In" at bounding box center [485, 232] width 48 height 24
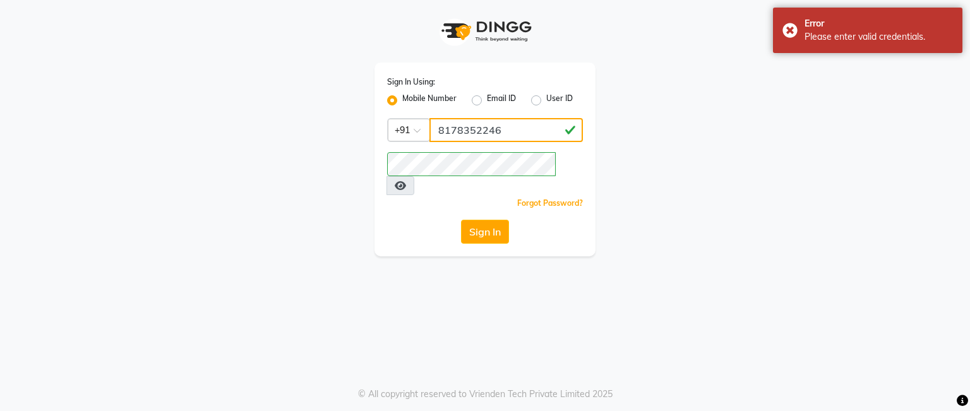
click at [516, 135] on input "8178352246" at bounding box center [506, 130] width 153 height 24
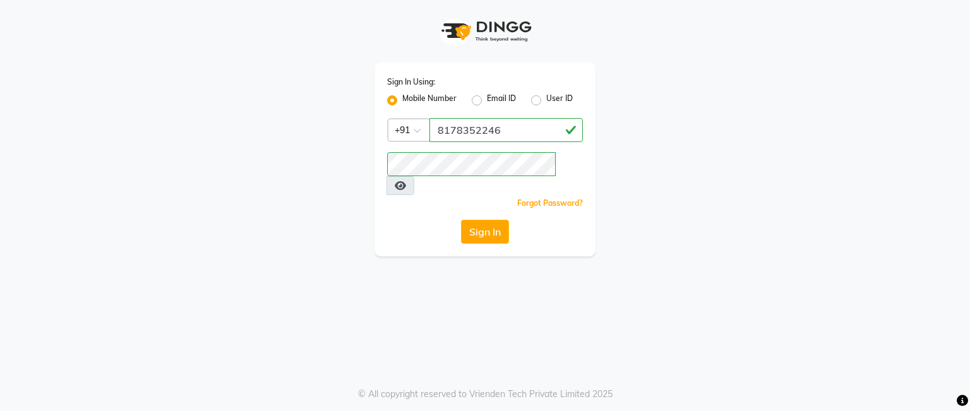
drag, startPoint x: 495, startPoint y: 100, endPoint x: 425, endPoint y: 105, distance: 70.3
click at [495, 102] on label "Email ID" at bounding box center [501, 100] width 29 height 15
click at [495, 101] on input "Email ID" at bounding box center [491, 97] width 8 height 8
radio input "true"
radio input "false"
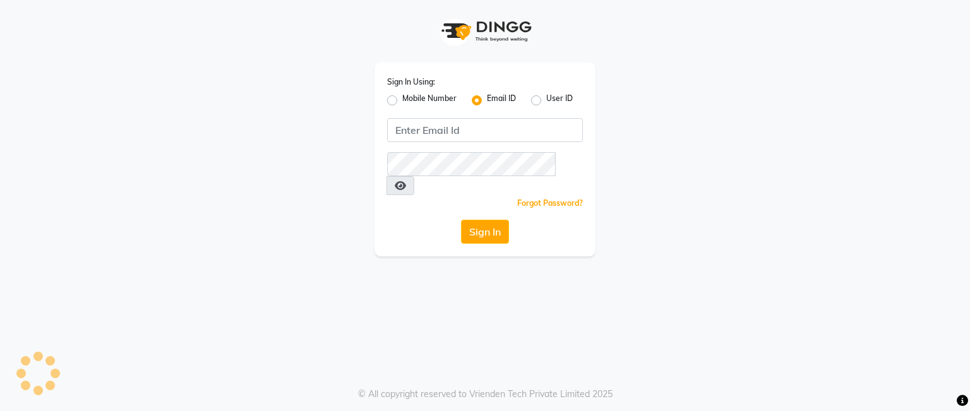
drag, startPoint x: 400, startPoint y: 98, endPoint x: 434, endPoint y: 123, distance: 42.4
click at [400, 99] on div "Mobile Number" at bounding box center [421, 100] width 69 height 15
click at [402, 100] on label "Mobile Number" at bounding box center [429, 100] width 54 height 15
click at [402, 100] on input "Mobile Number" at bounding box center [406, 97] width 8 height 8
radio input "true"
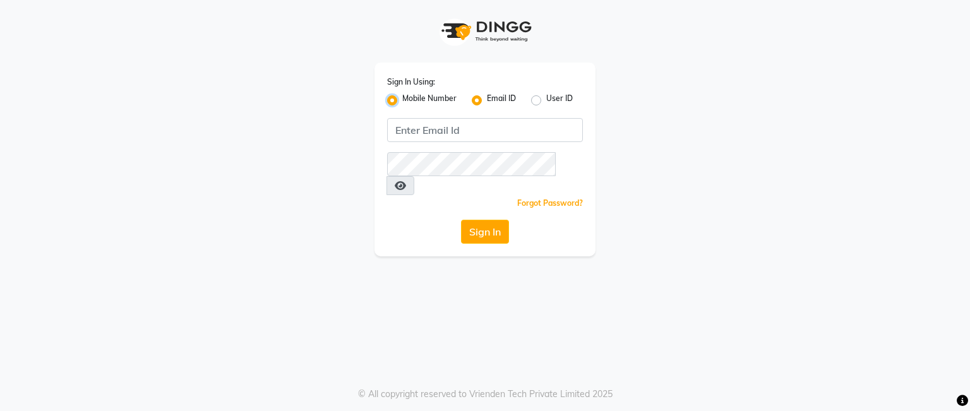
radio input "false"
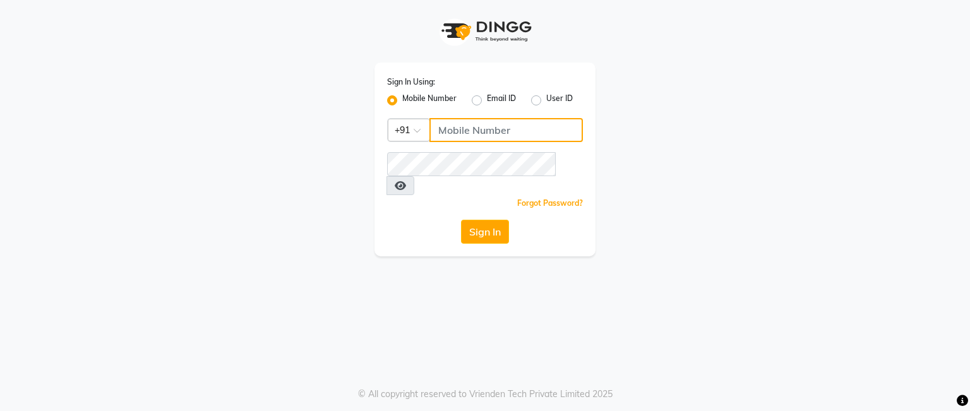
click at [474, 139] on input "Username" at bounding box center [506, 130] width 153 height 24
paste input "8178352246"
type input "8178352246"
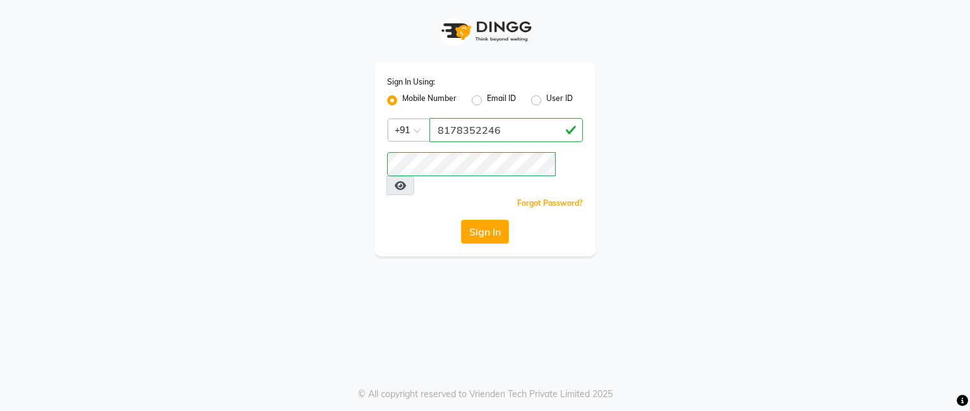
drag, startPoint x: 357, startPoint y: 234, endPoint x: 392, endPoint y: 222, distance: 37.0
click at [364, 233] on div "Sign In Using: Mobile Number Email ID User ID Country Code × +91 8178352246 Rem…" at bounding box center [485, 128] width 720 height 256
click at [503, 220] on button "Sign In" at bounding box center [485, 232] width 48 height 24
click at [427, 94] on label "Mobile Number" at bounding box center [429, 100] width 54 height 15
click at [411, 94] on input "Mobile Number" at bounding box center [406, 97] width 8 height 8
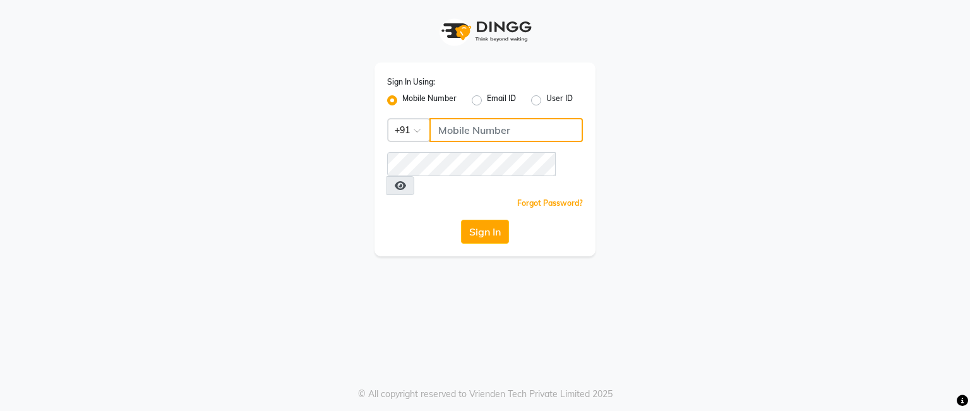
click at [490, 134] on input "Username" at bounding box center [506, 130] width 153 height 24
paste input "8178352246"
type input "8178352246"
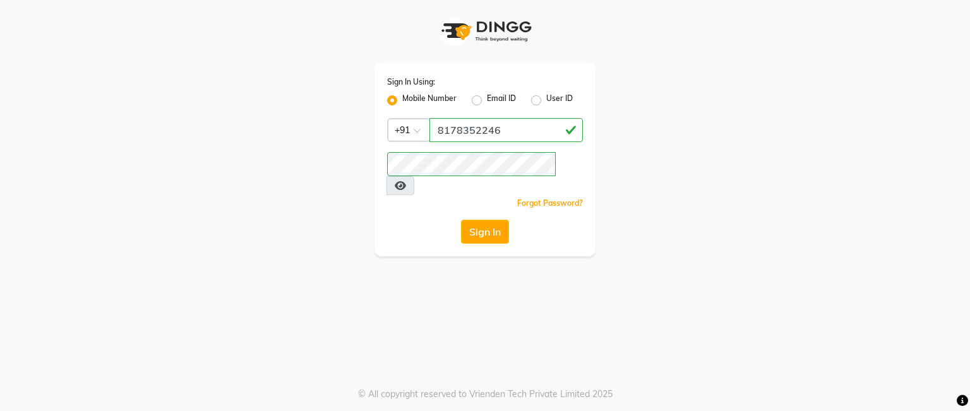
click at [402, 238] on div "Sign In Using: Mobile Number Email ID User ID Country Code × +91 8178352246 Rem…" at bounding box center [485, 205] width 970 height 411
click at [492, 224] on button "Sign In" at bounding box center [485, 232] width 48 height 24
